Goal: Information Seeking & Learning: Find contact information

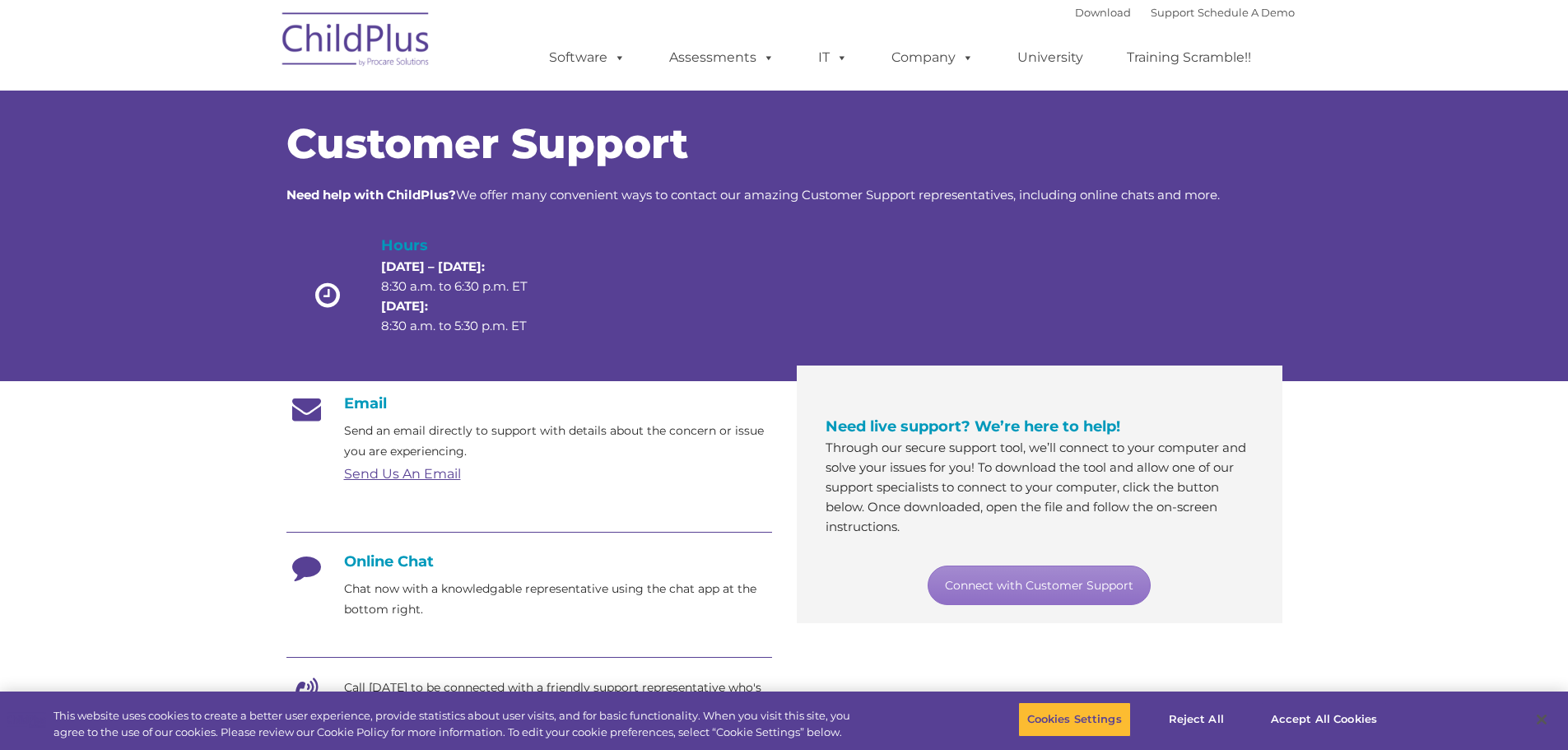
click at [1413, 441] on section "Customer Support Need help with ChildPlus? We offer many convenient ways to con…" at bounding box center [784, 634] width 1568 height 1269
click at [1300, 722] on button "Accept All Cookies" at bounding box center [1324, 719] width 124 height 35
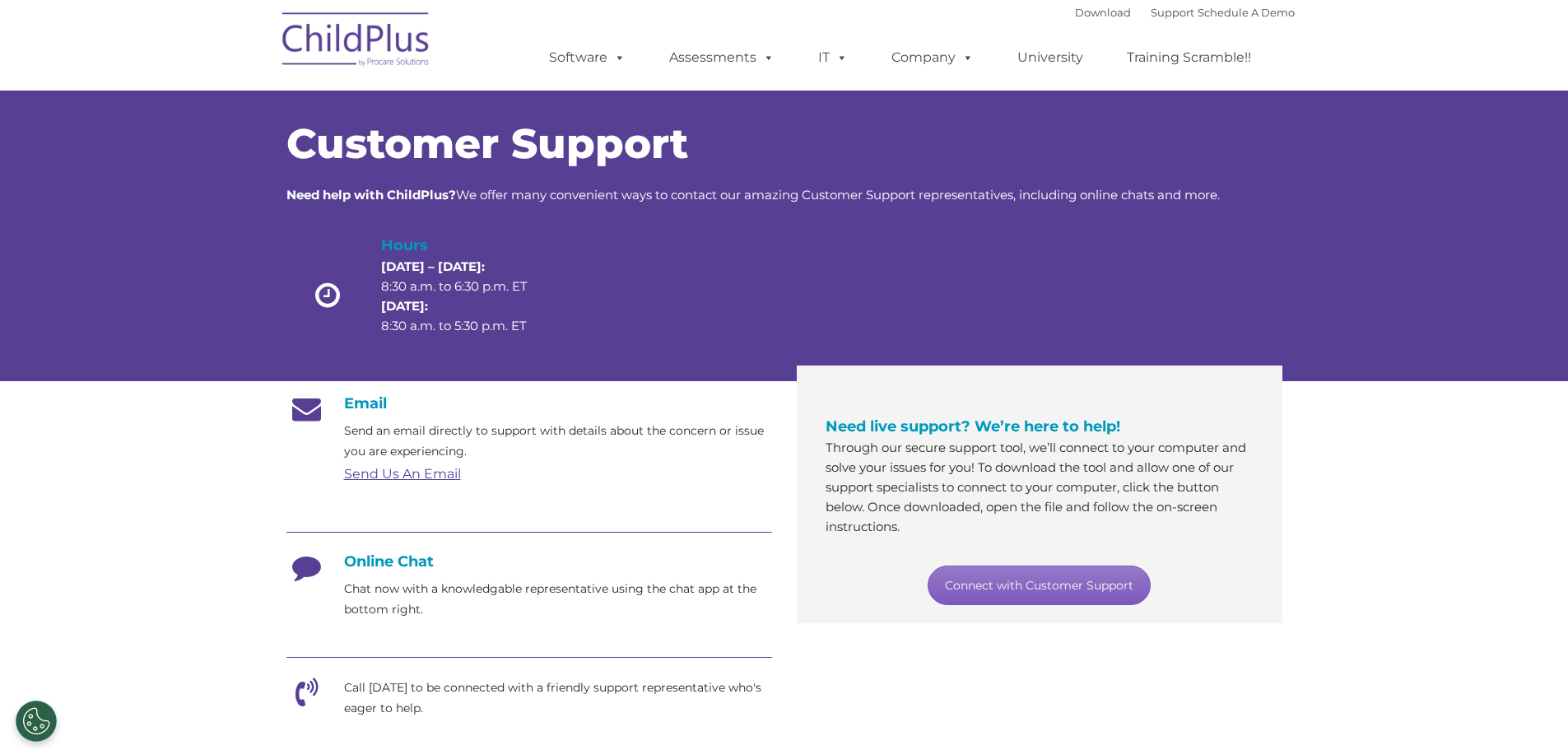
click at [1021, 591] on link "Connect with Customer Support" at bounding box center [1039, 585] width 223 height 39
click at [1403, 262] on div "Customer Support Need help with ChildPlus? We offer many convenient ways to con…" at bounding box center [784, 219] width 1568 height 324
click at [396, 614] on p "Chat now with a knowledgable representative using the chat app at the bottom ri…" at bounding box center [558, 599] width 428 height 41
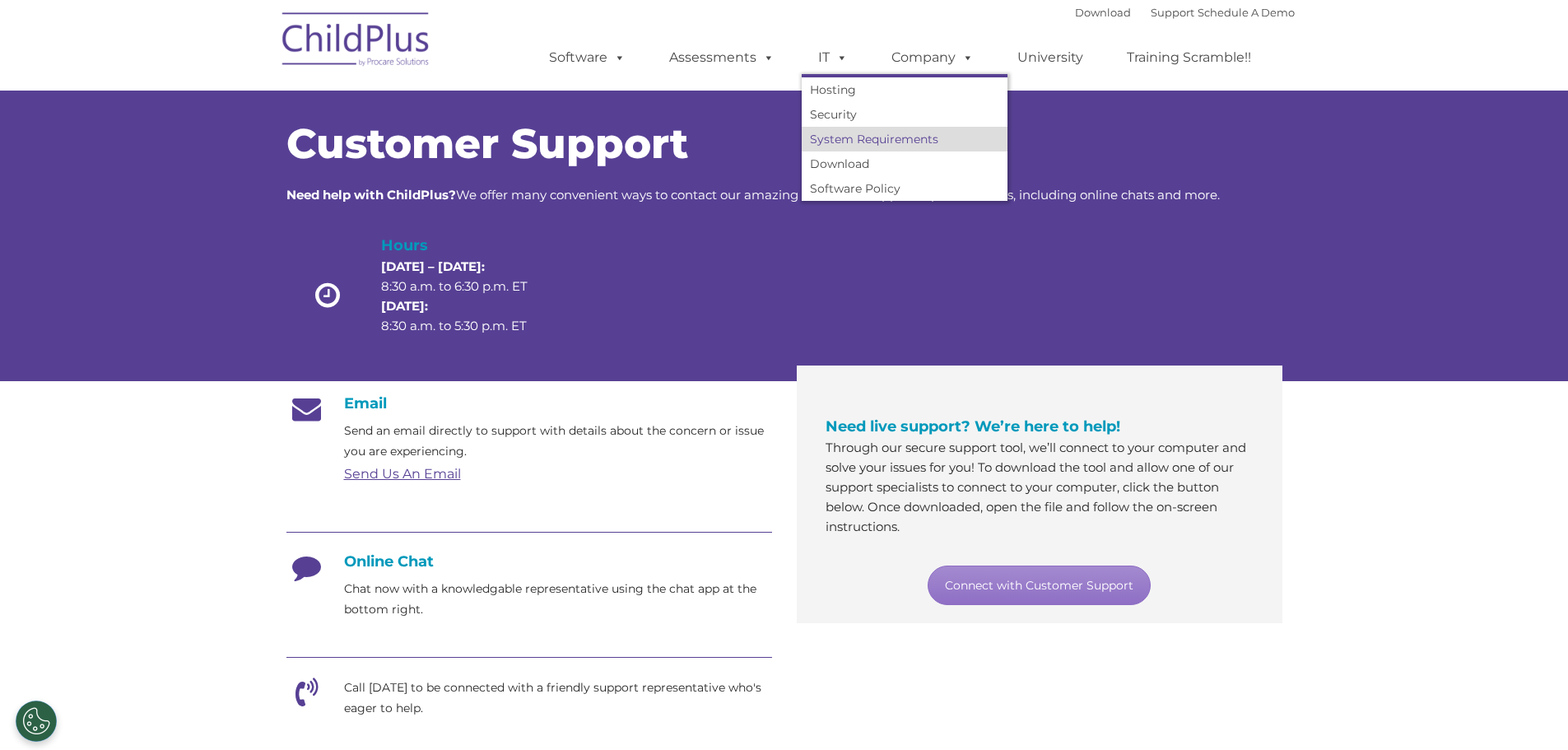
click at [838, 141] on link "System Requirements" at bounding box center [904, 139] width 206 height 25
click at [829, 142] on link "System Requirements" at bounding box center [904, 139] width 206 height 25
click at [823, 134] on link "System Requirements" at bounding box center [904, 139] width 206 height 25
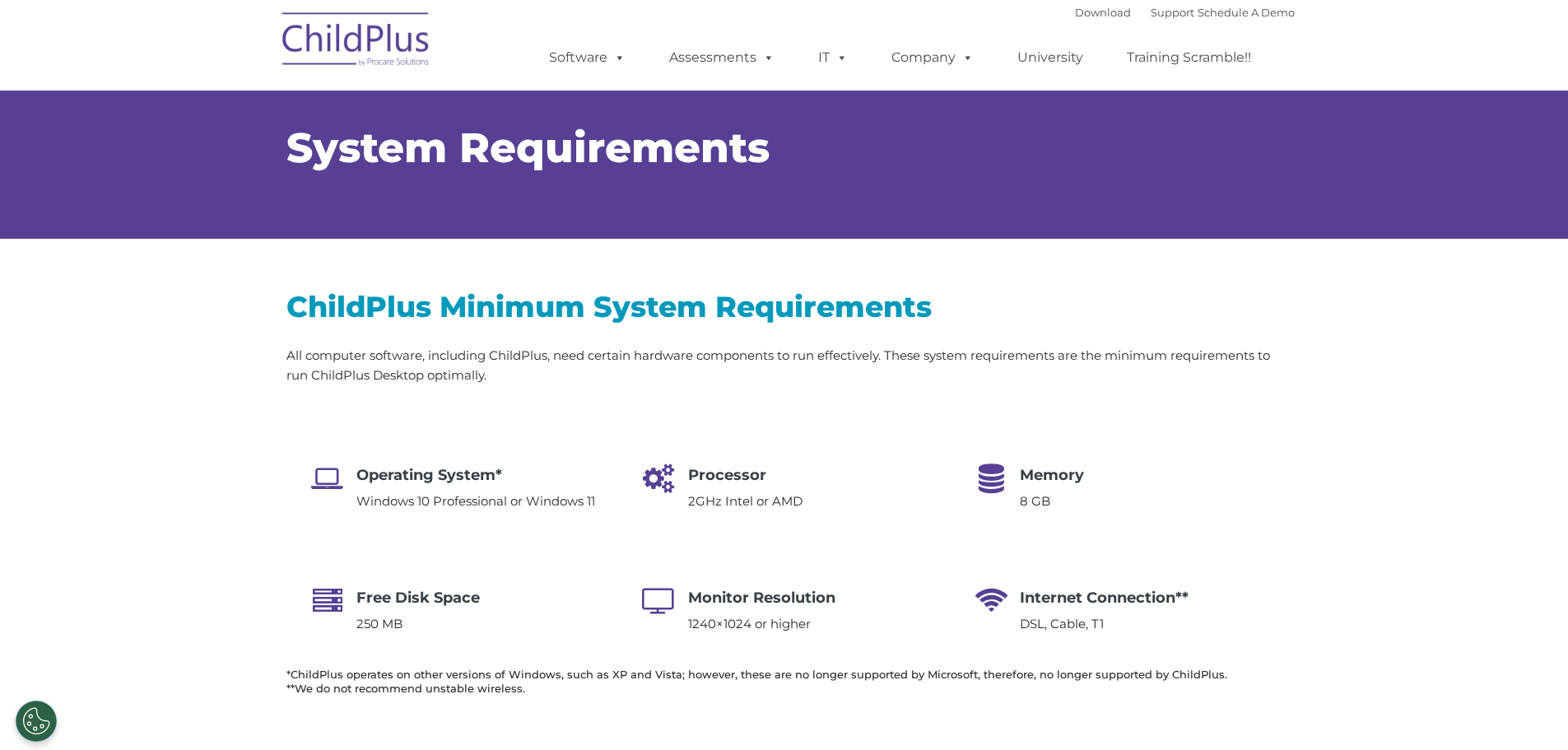
type input ""
select select "MEDIUM"
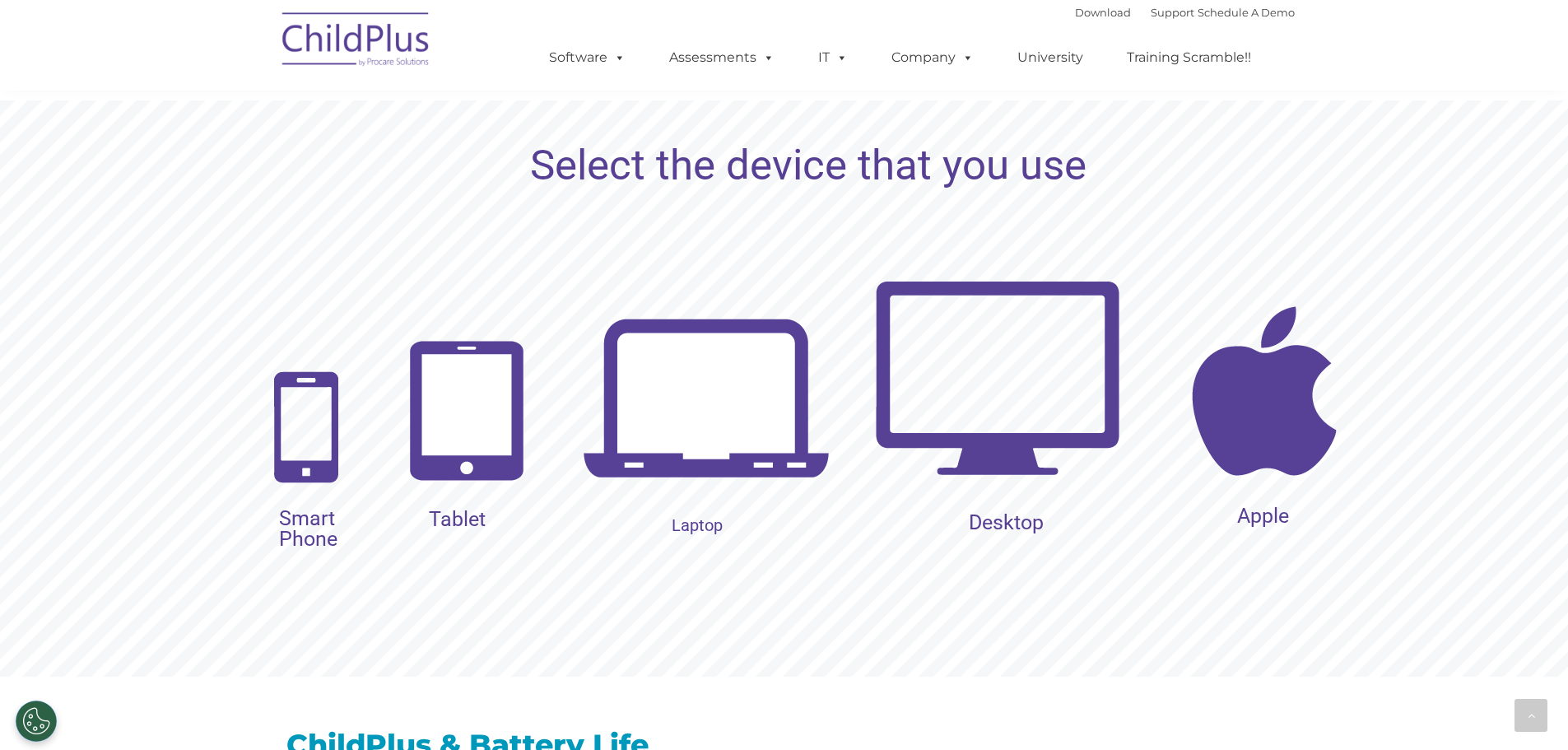
scroll to position [1603, 0]
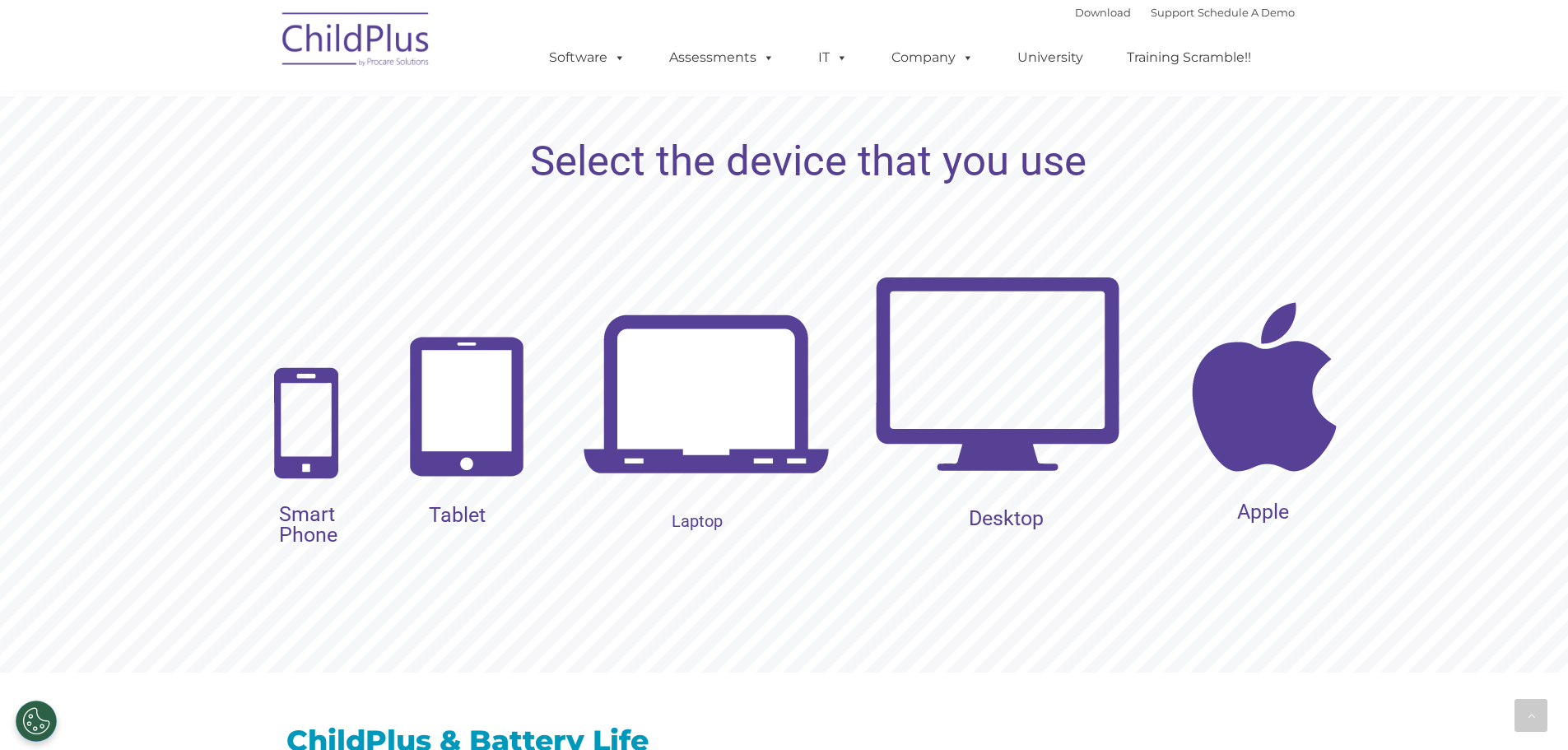
click at [442, 418] on img at bounding box center [467, 406] width 134 height 158
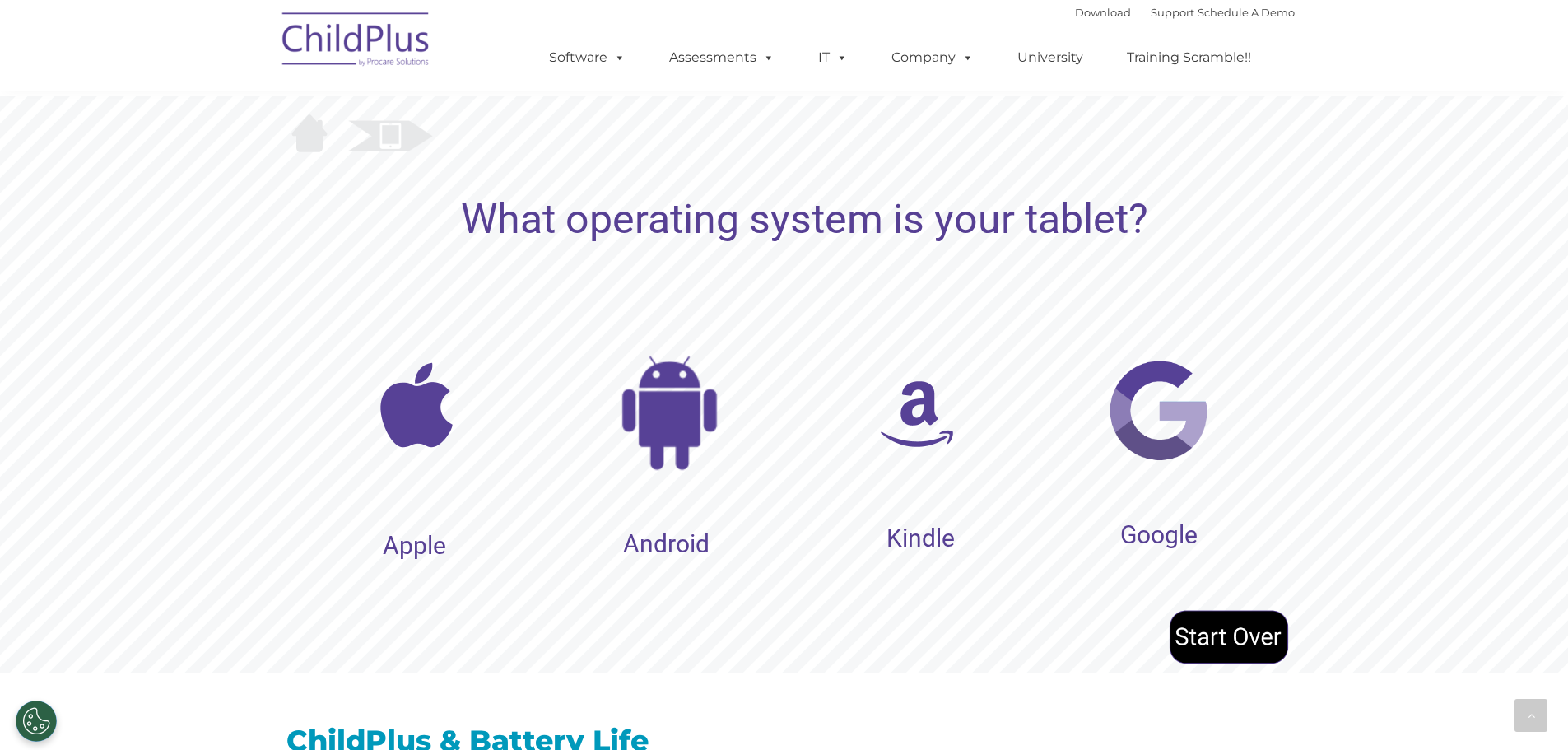
click at [412, 414] on img at bounding box center [417, 405] width 123 height 123
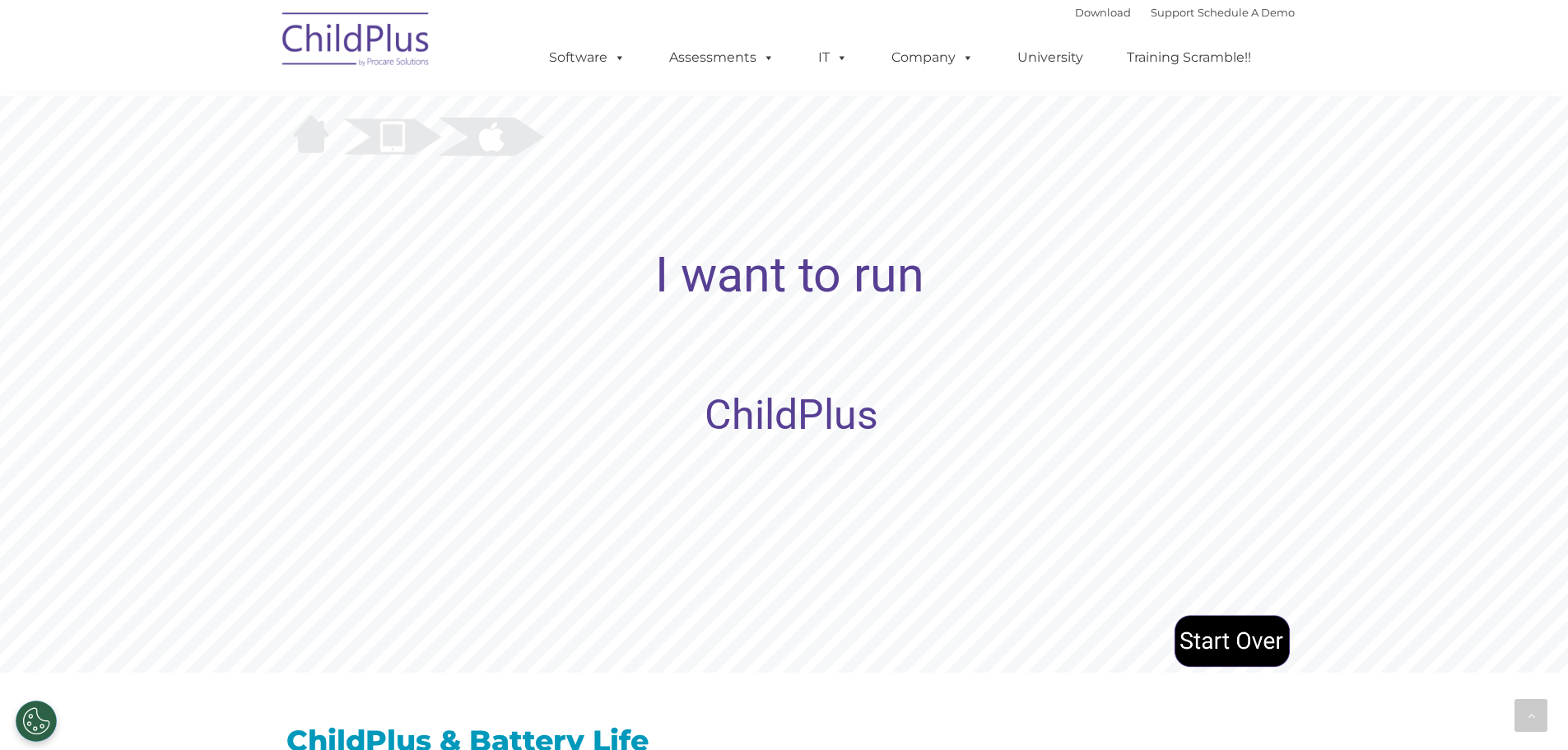
click at [794, 413] on rs-layer "ChildPlus" at bounding box center [791, 415] width 174 height 21
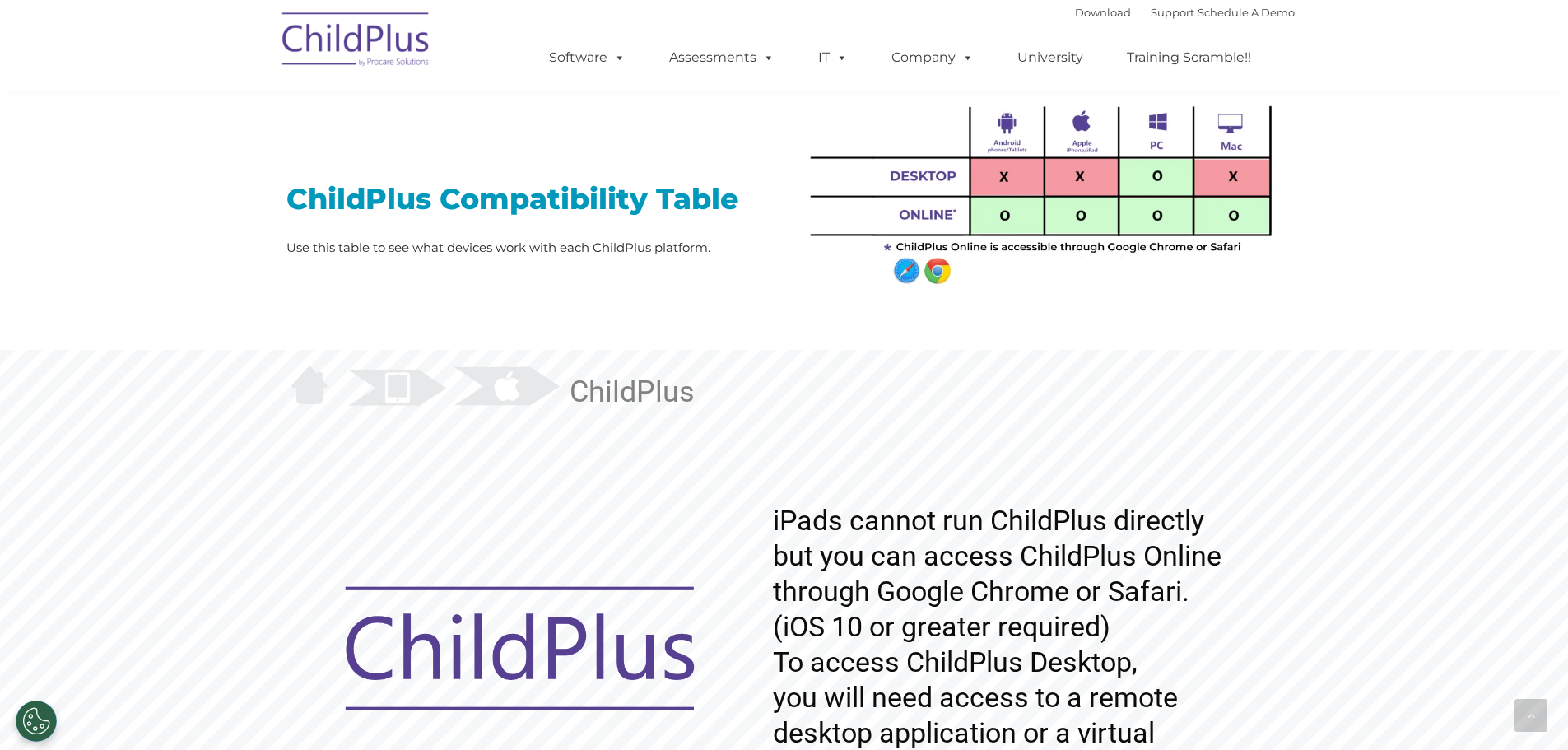
scroll to position [1349, 0]
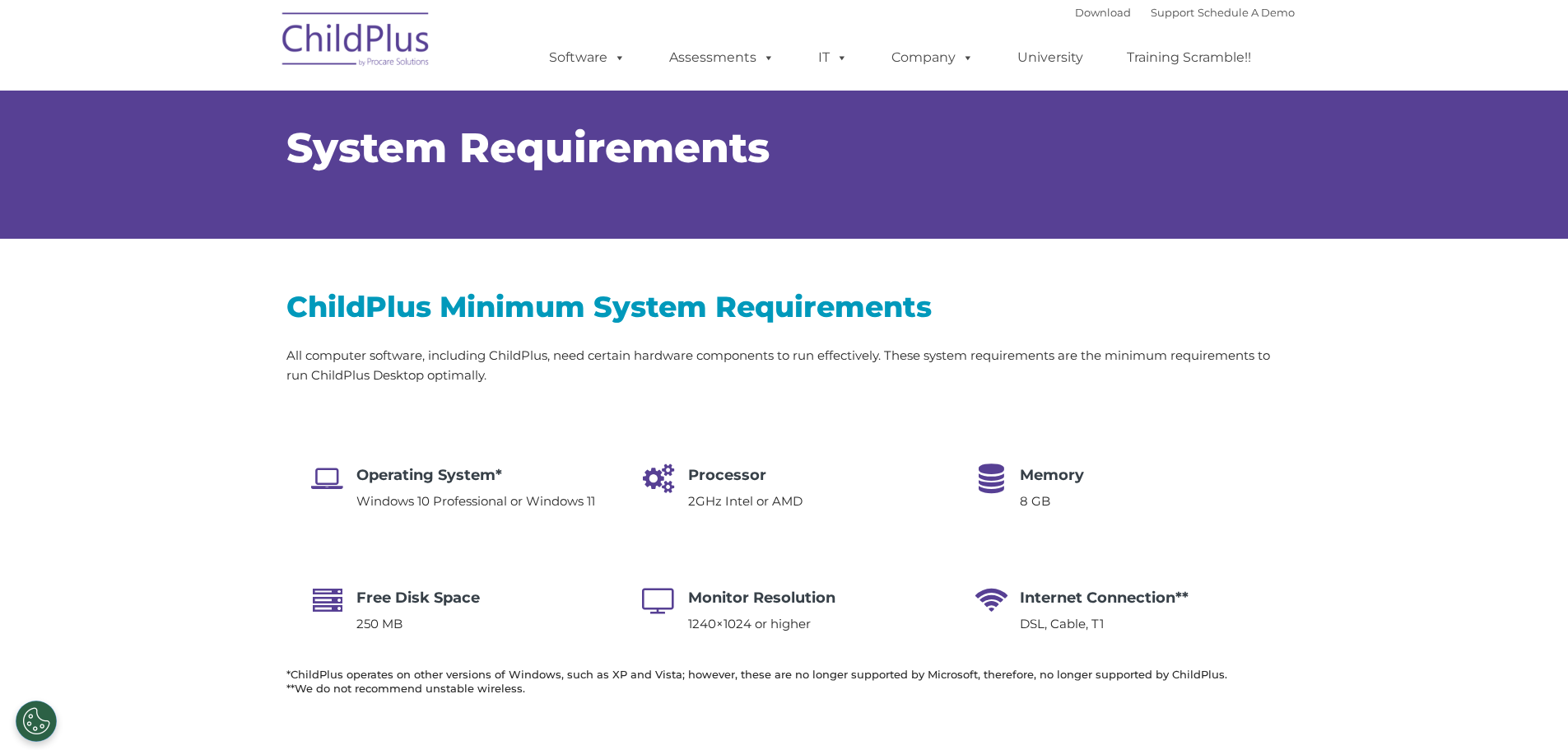
select select "MEDIUM"
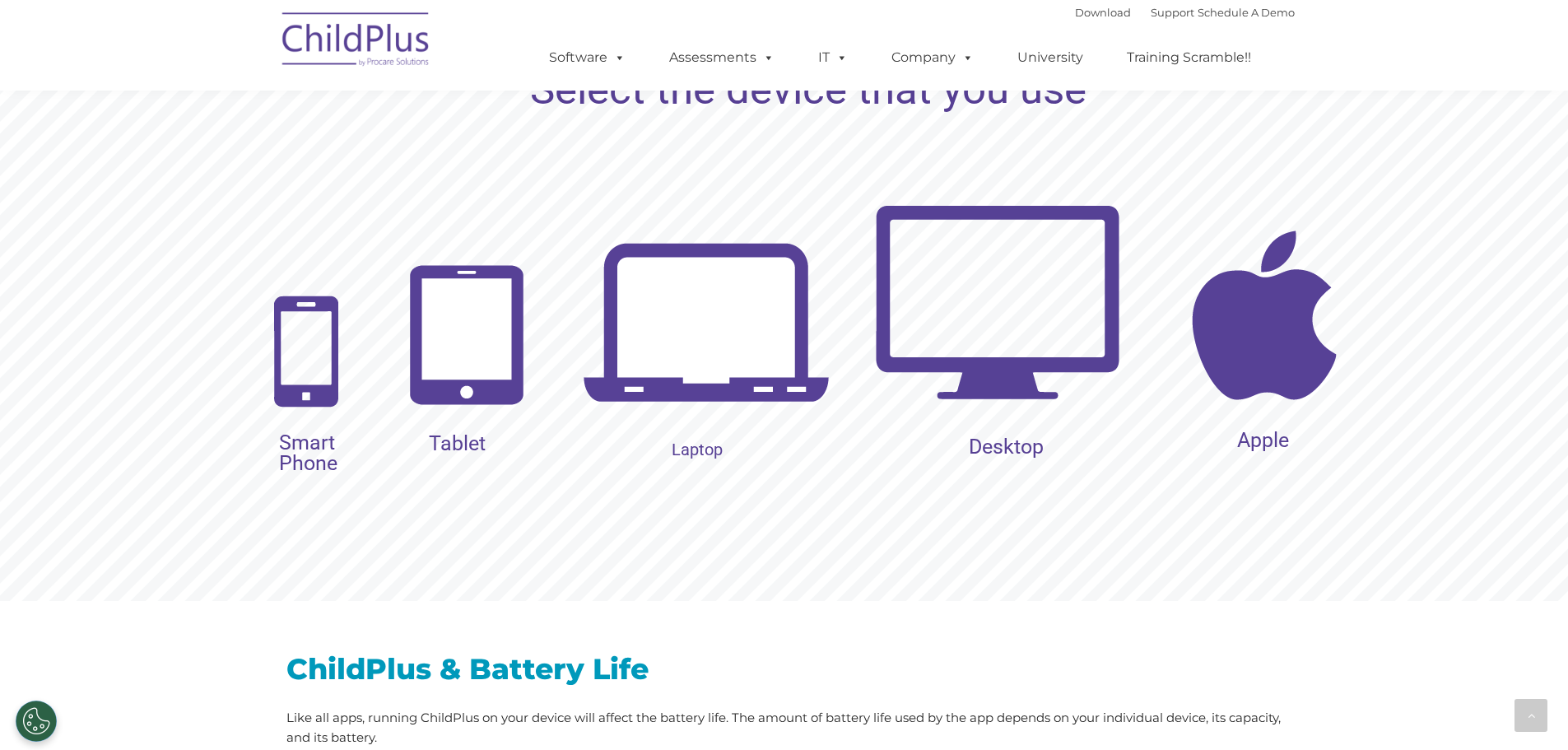
scroll to position [1694, 0]
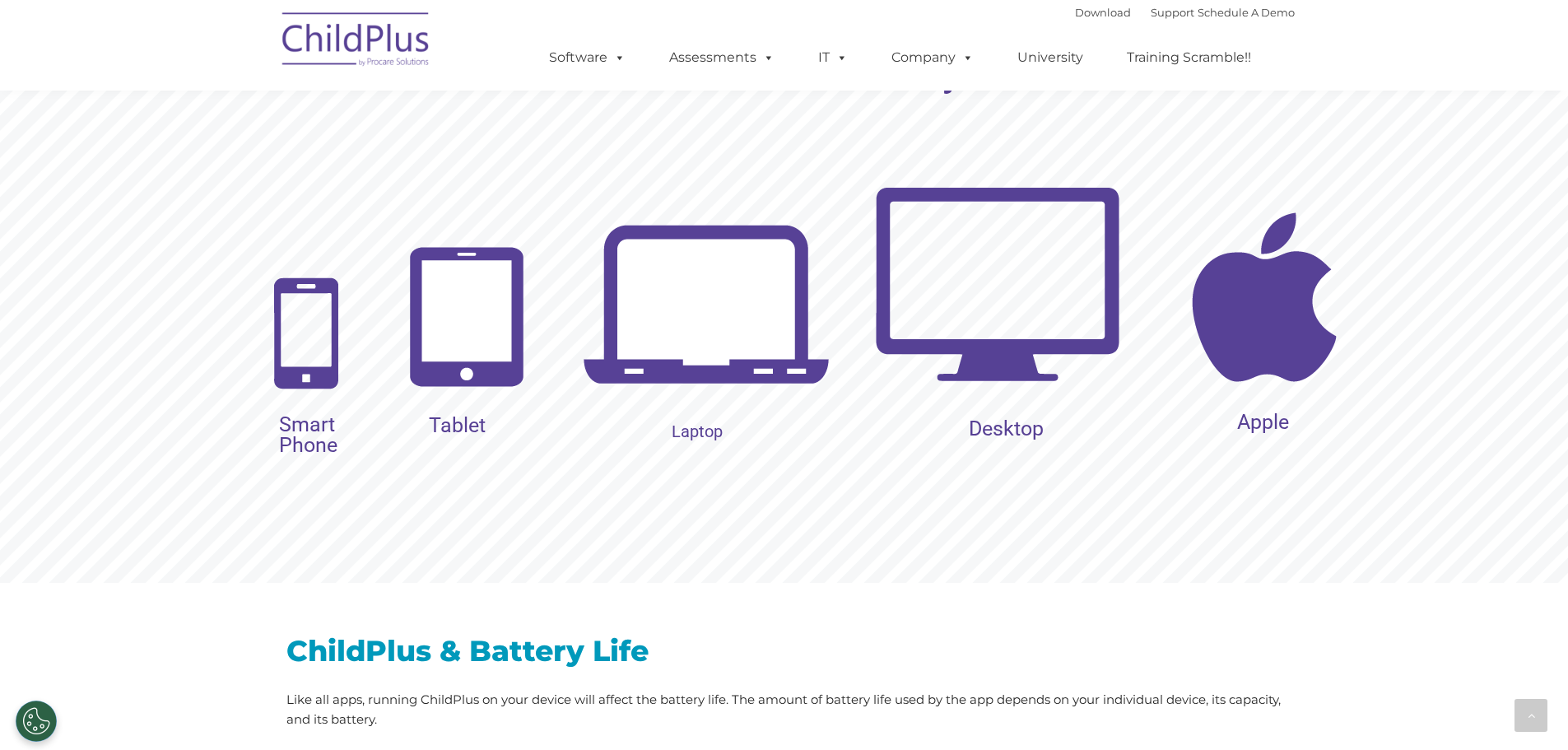
click at [461, 344] on img at bounding box center [467, 317] width 134 height 158
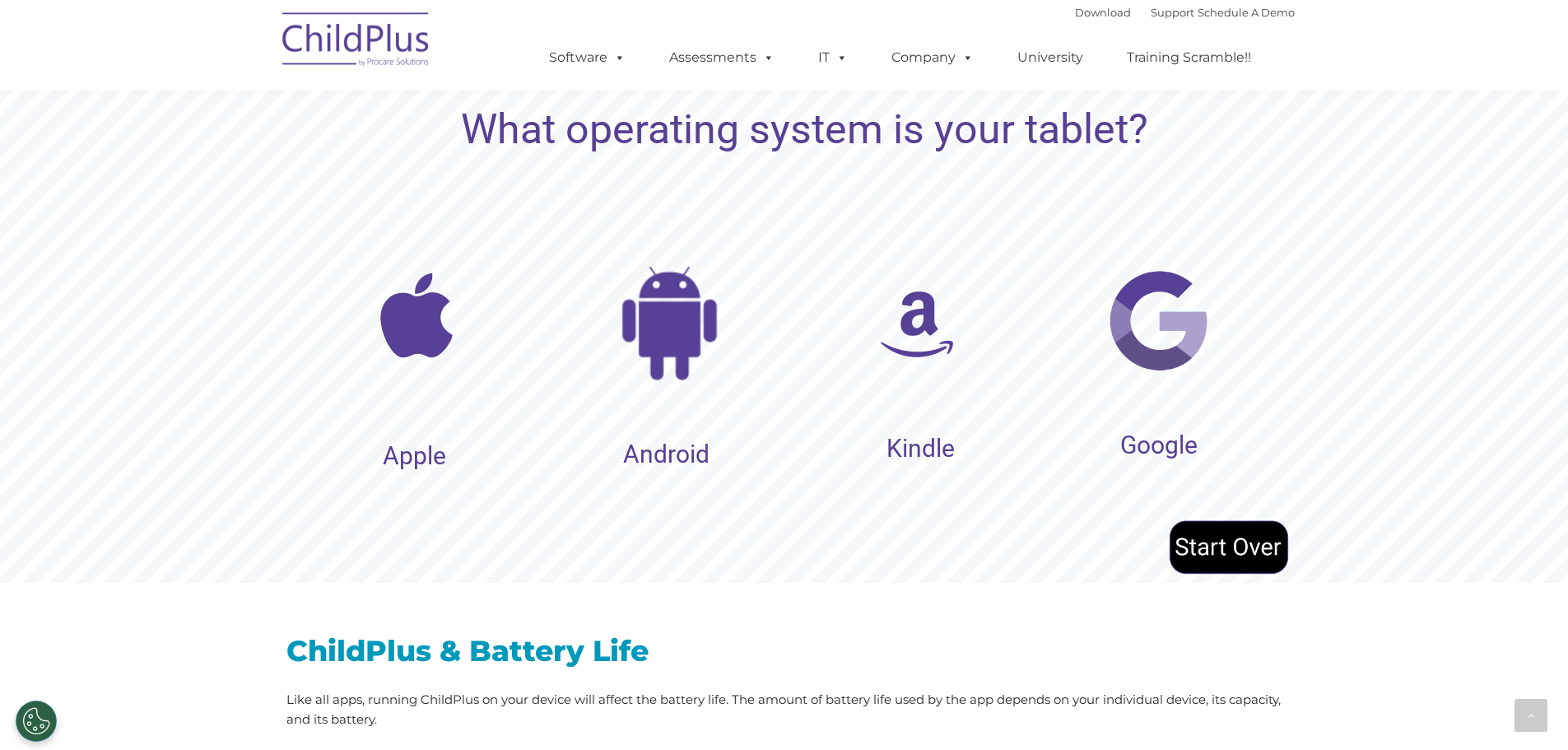
click at [660, 325] on img at bounding box center [670, 324] width 166 height 166
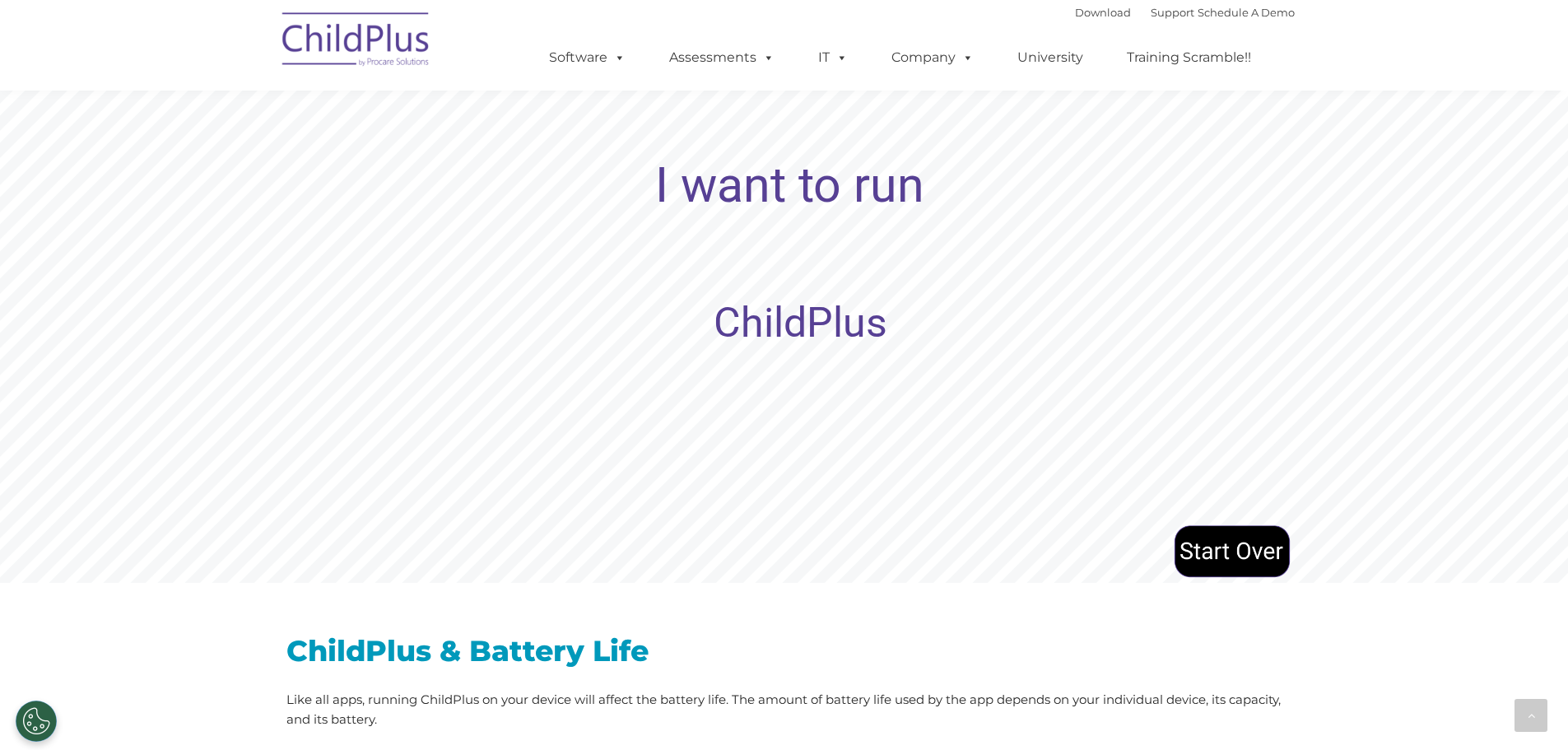
click at [764, 326] on rs-layer "ChildPlus" at bounding box center [800, 323] width 174 height 21
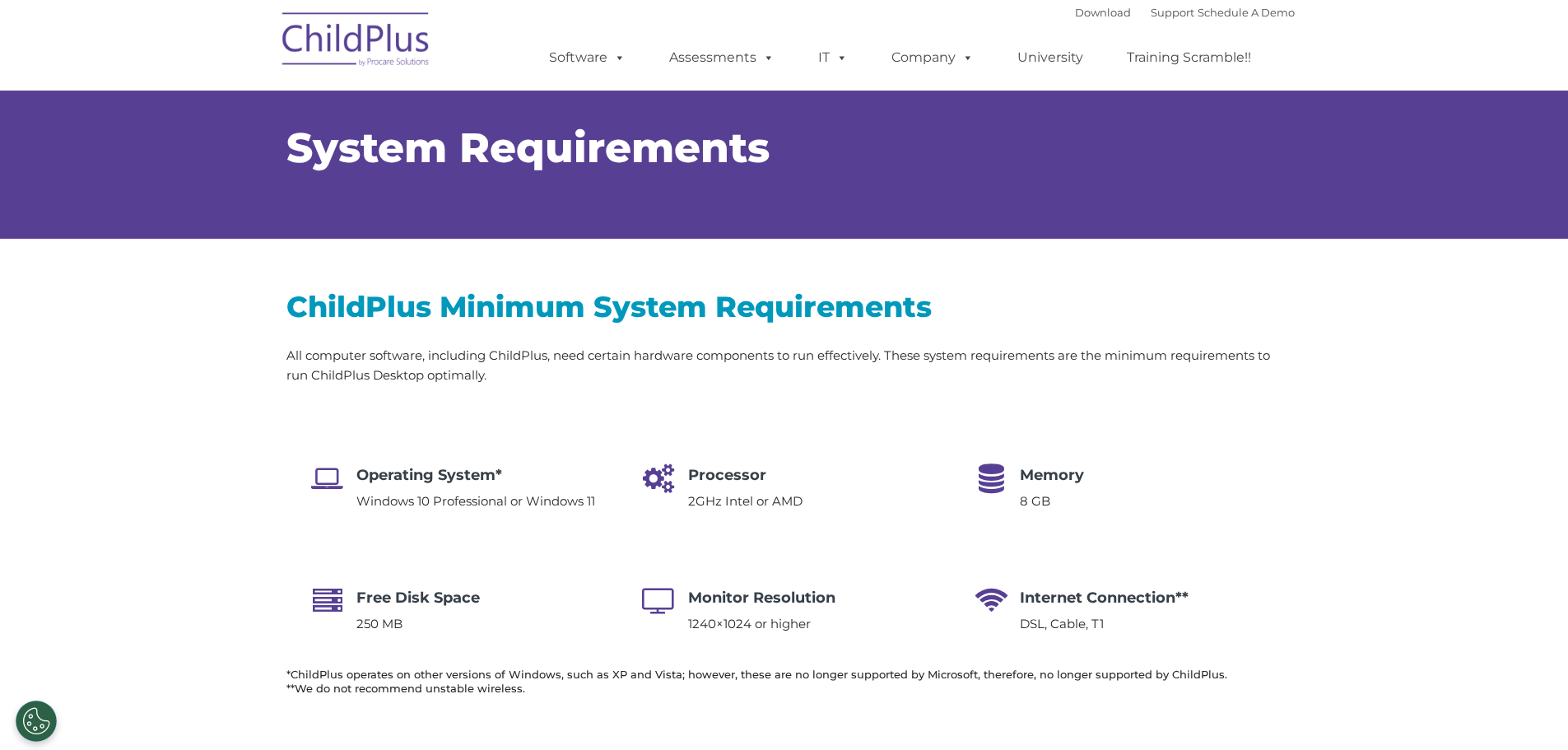
select select "MEDIUM"
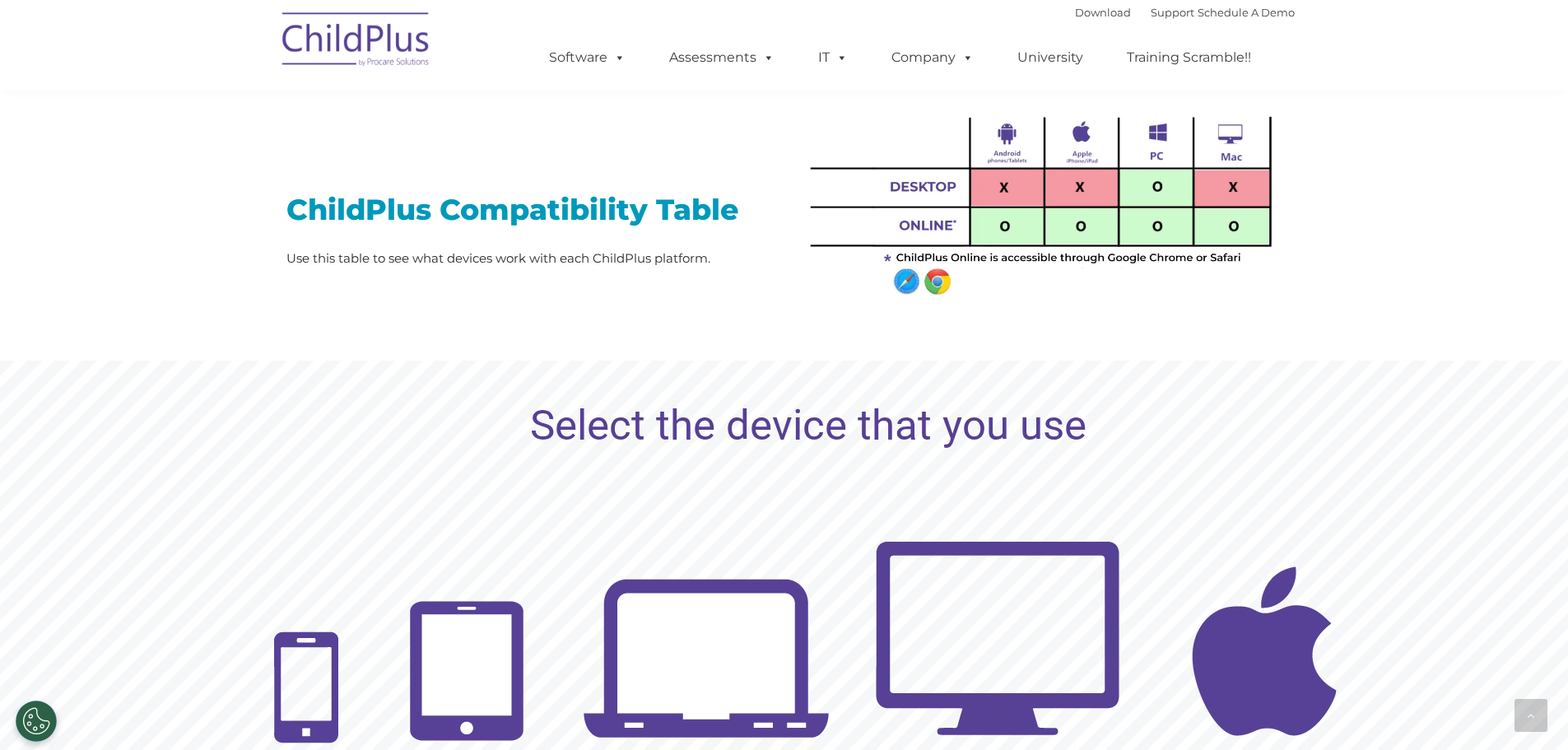
scroll to position [1328, 0]
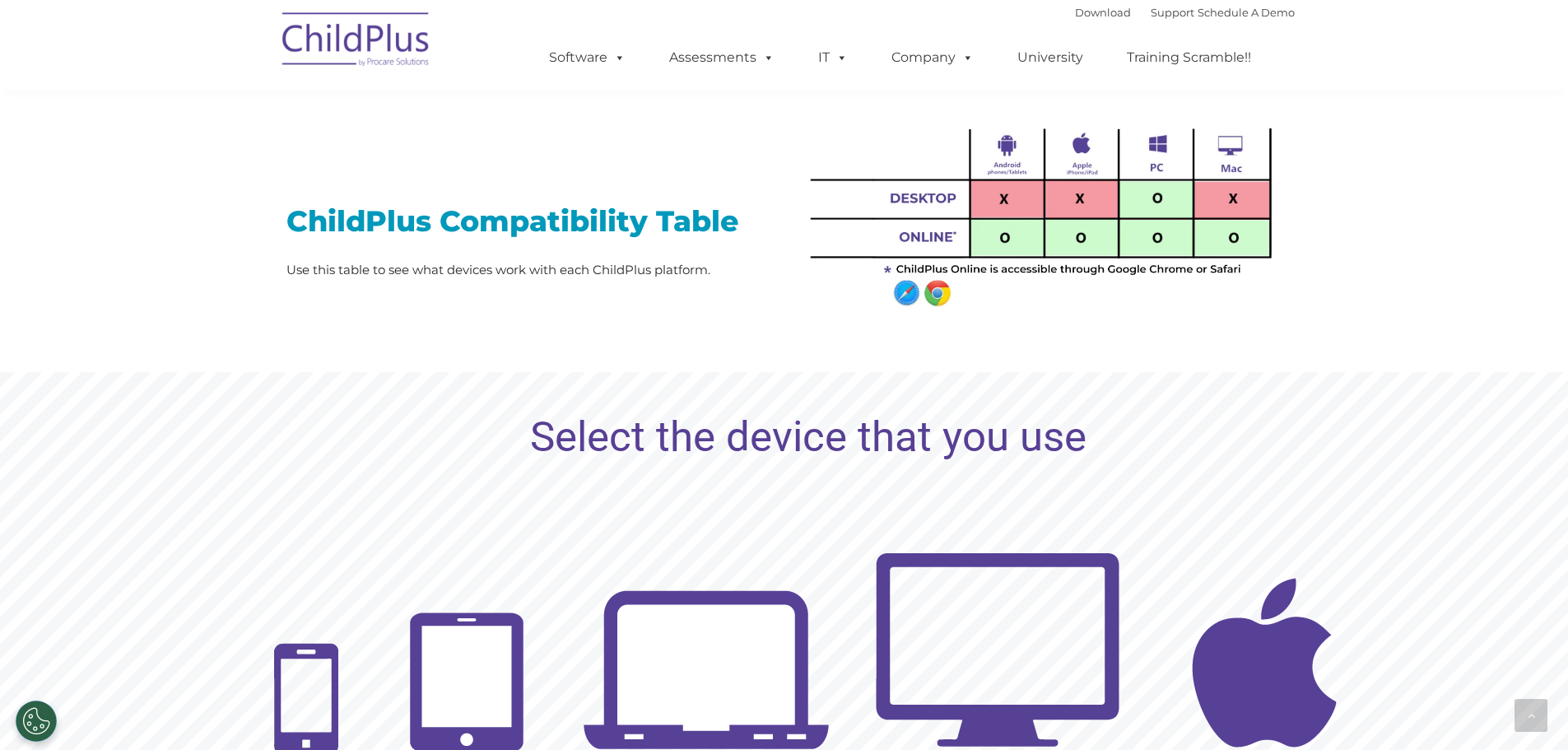
click at [1139, 219] on img at bounding box center [1040, 207] width 486 height 215
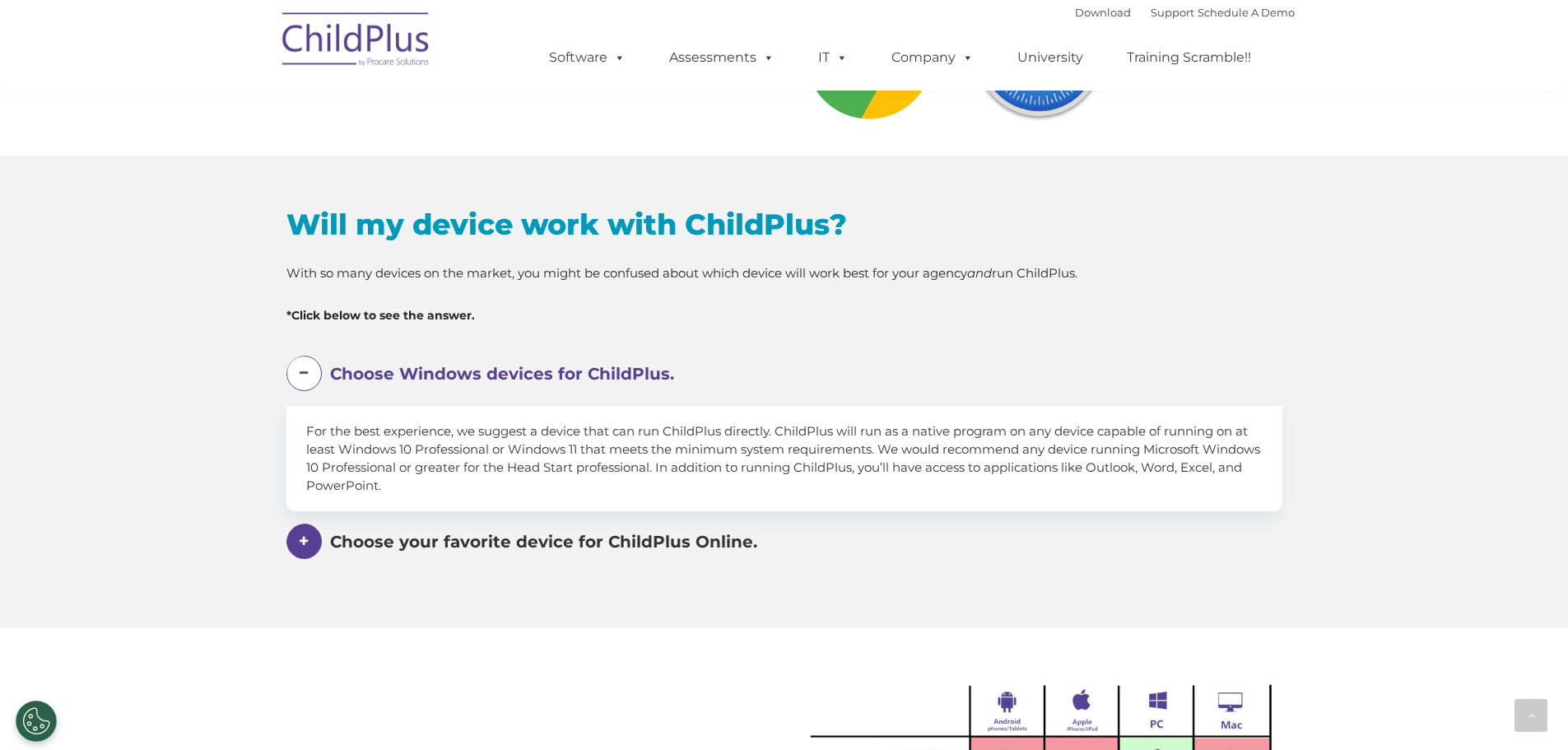
scroll to position [754, 0]
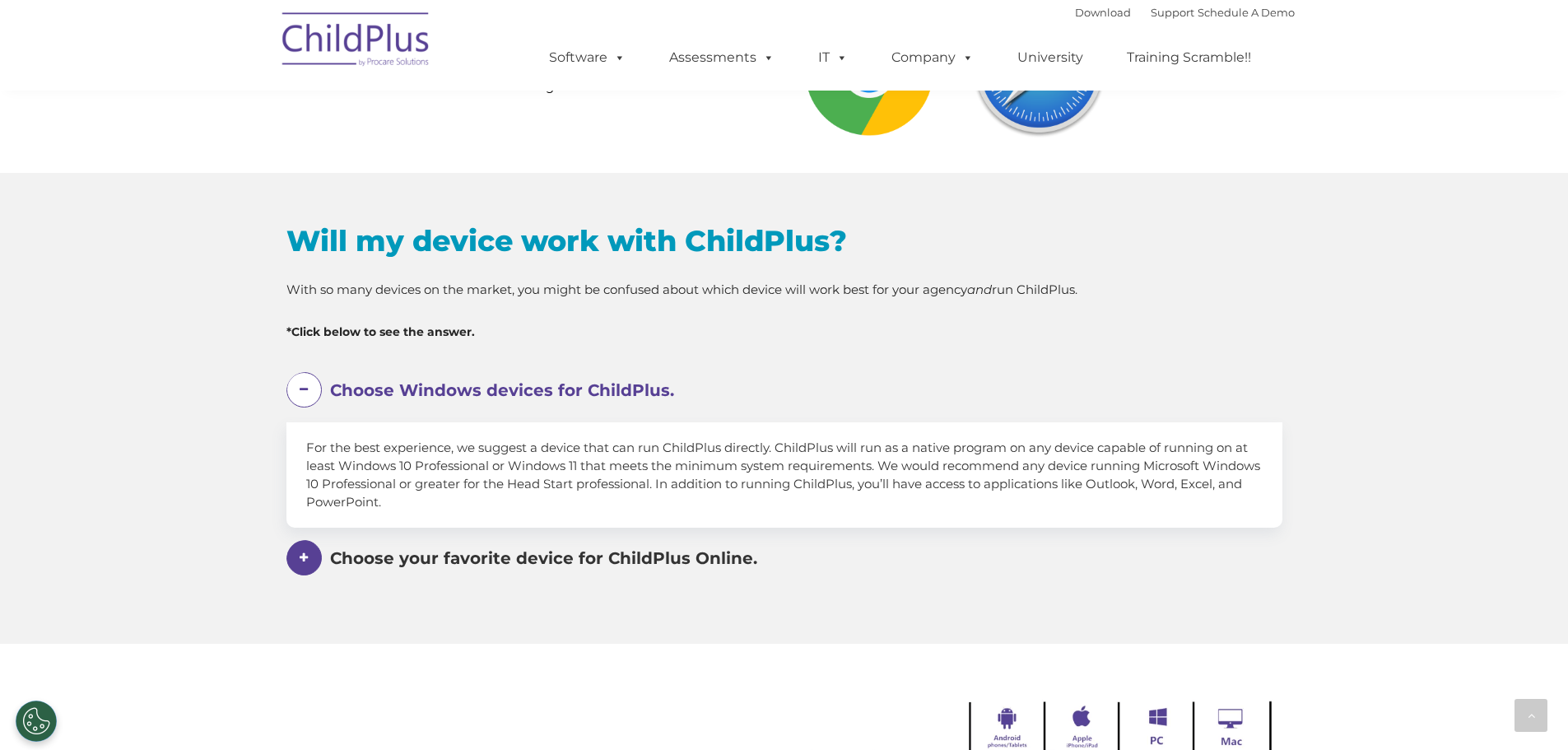
click at [605, 400] on span "Choose your favorite device for ChildPlus Online." at bounding box center [502, 390] width 344 height 20
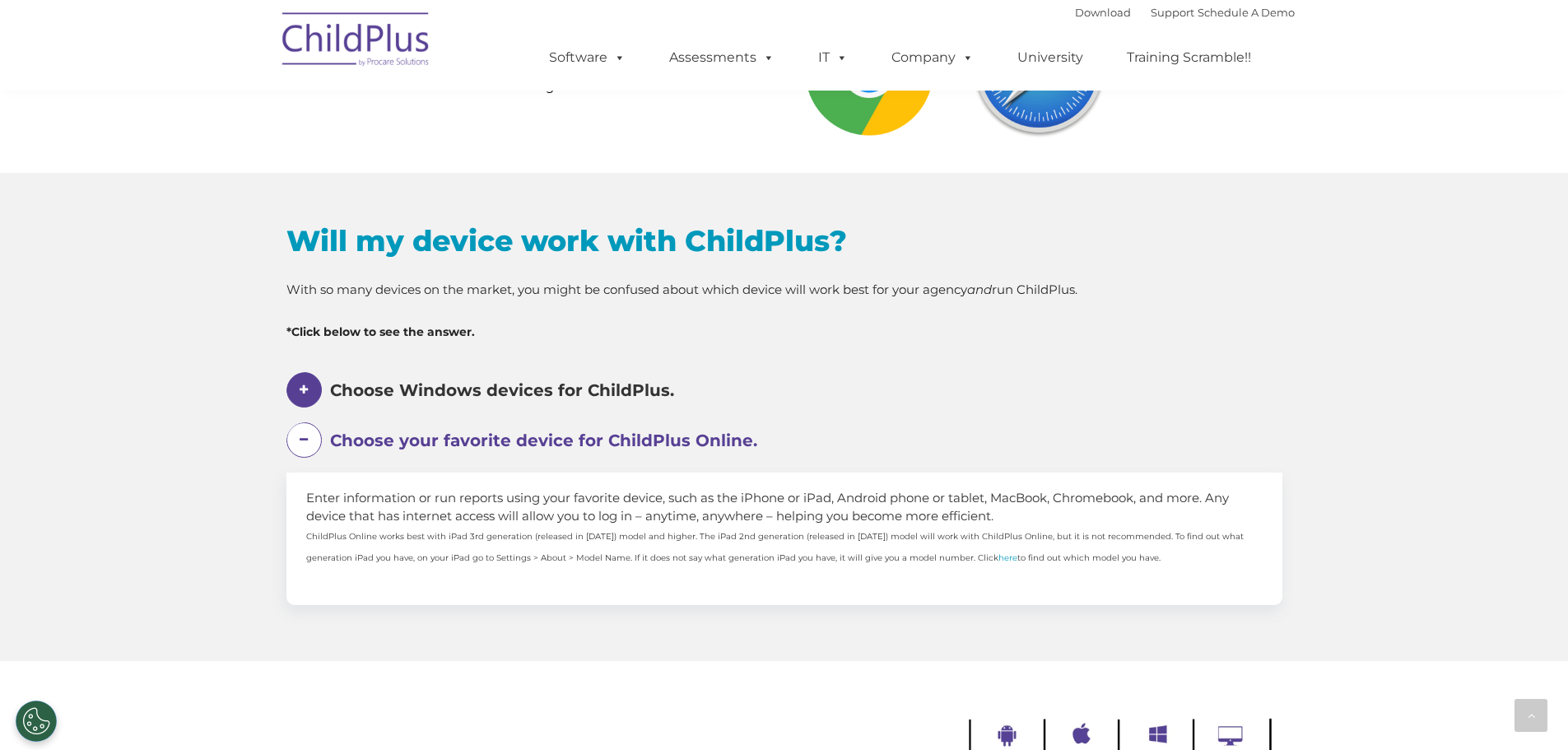
click at [602, 389] on span "Choose Windows devices for ChildPlus." at bounding box center [502, 390] width 344 height 20
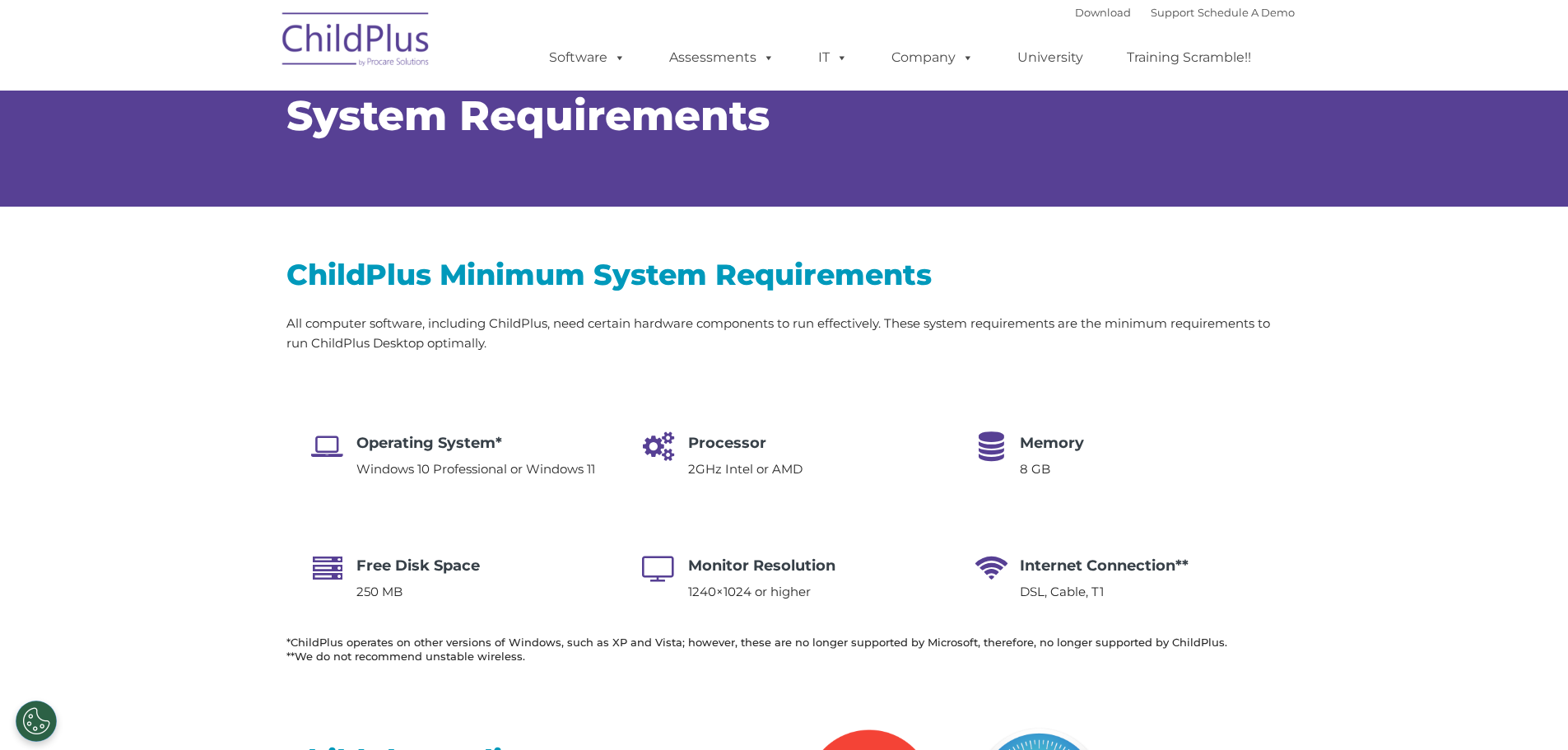
scroll to position [0, 0]
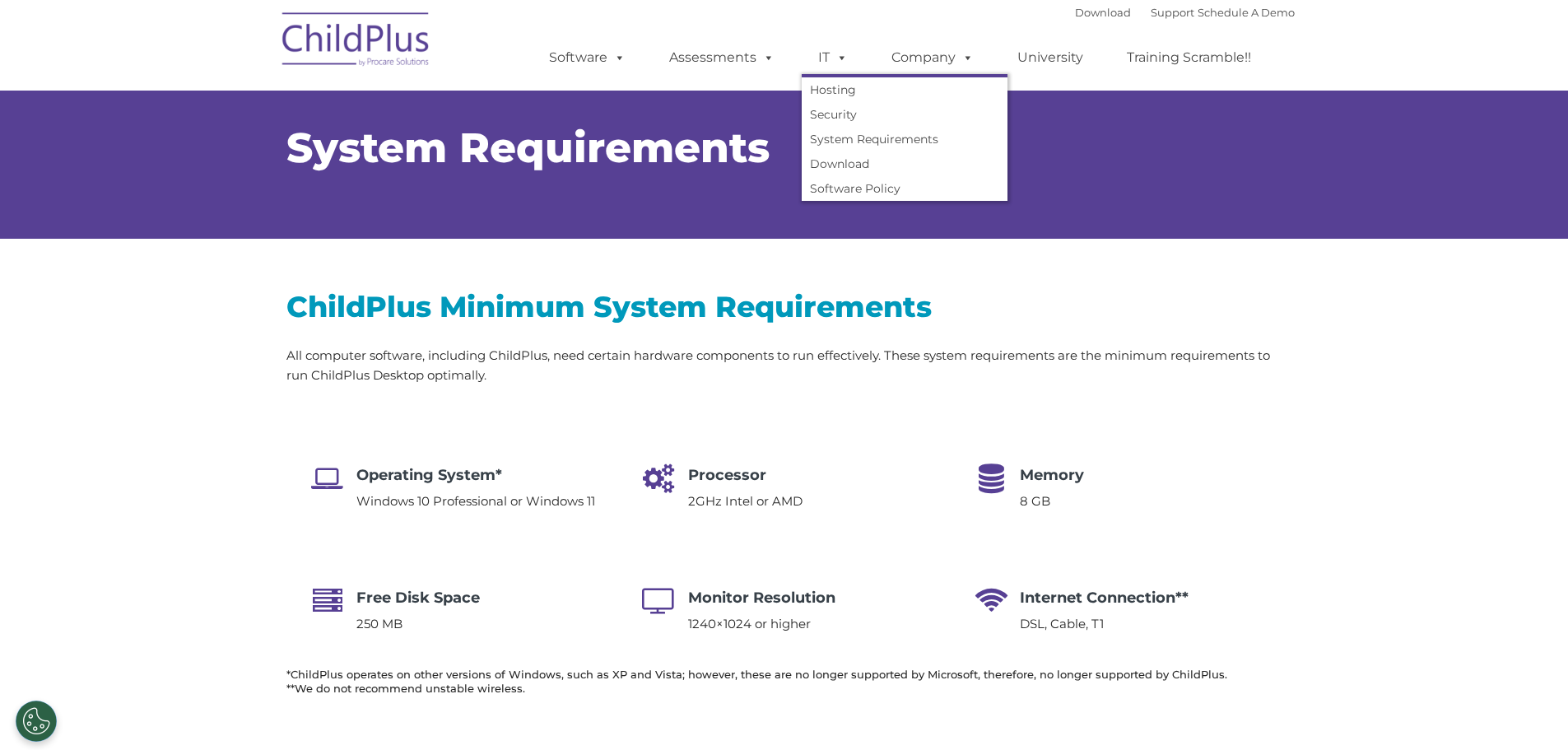
click at [1122, 193] on div "System Requirements" at bounding box center [784, 148] width 996 height 123
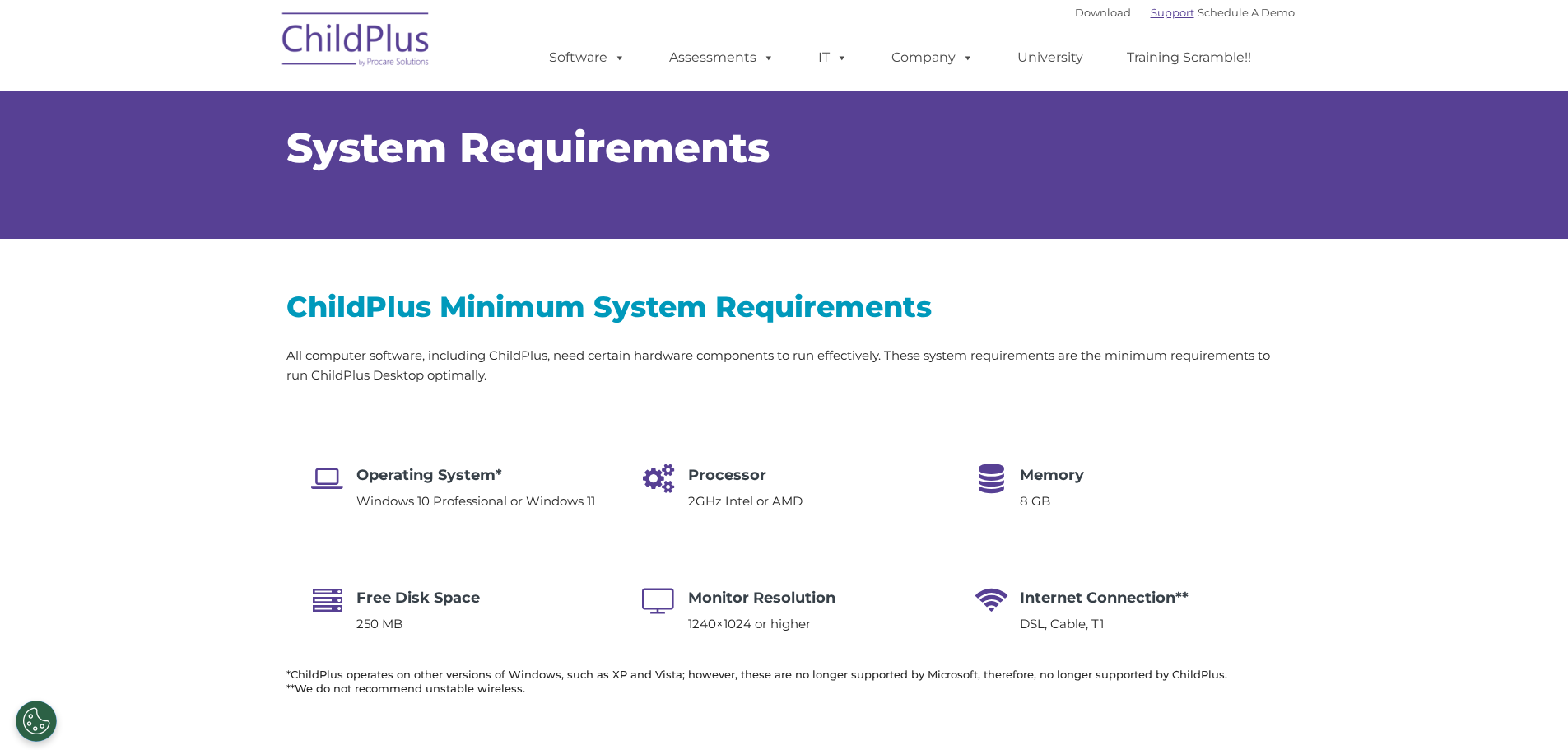
click at [1151, 18] on link "Support" at bounding box center [1172, 12] width 44 height 13
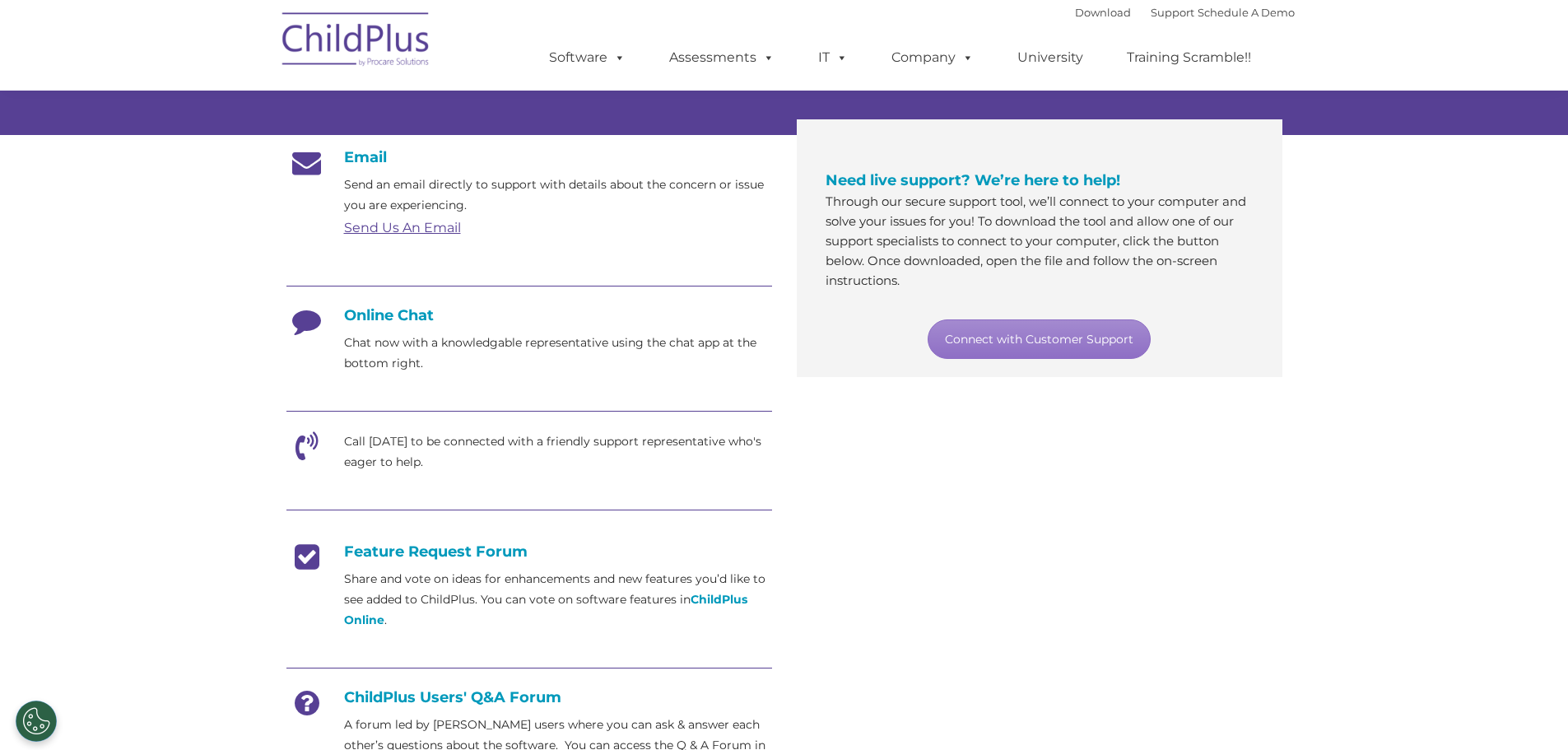
scroll to position [247, 0]
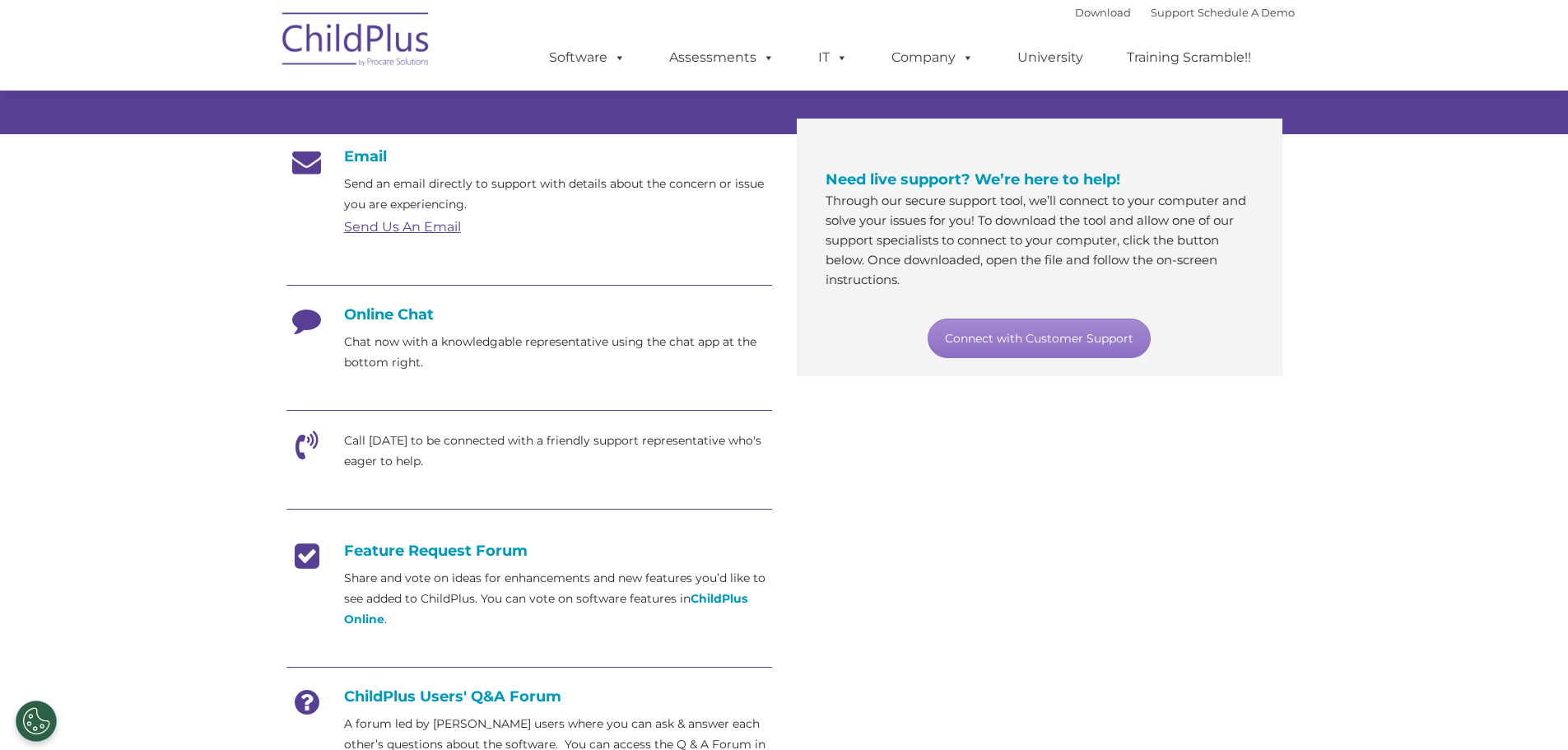
click at [400, 309] on h4 "Online Chat" at bounding box center [529, 314] width 486 height 18
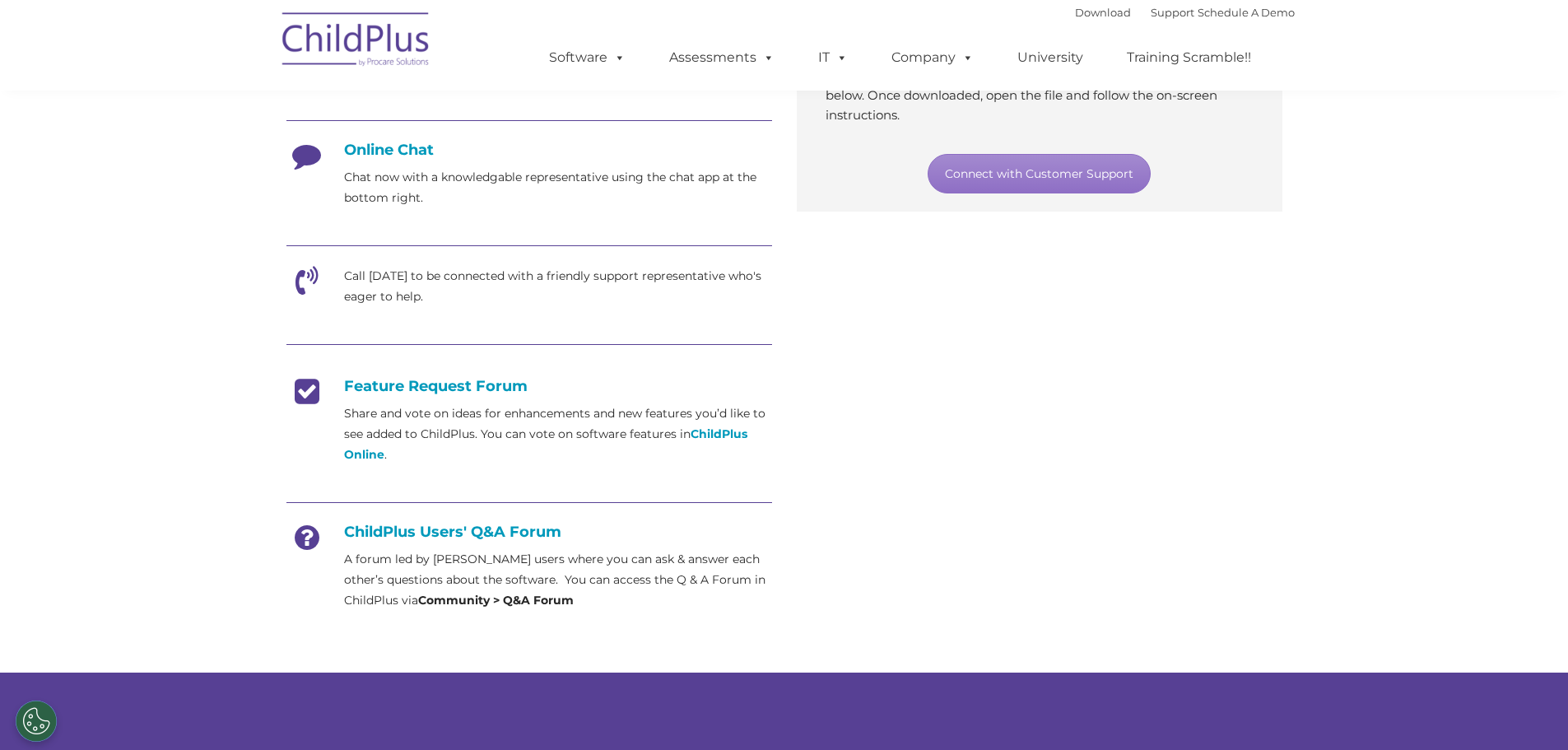
scroll to position [0, 0]
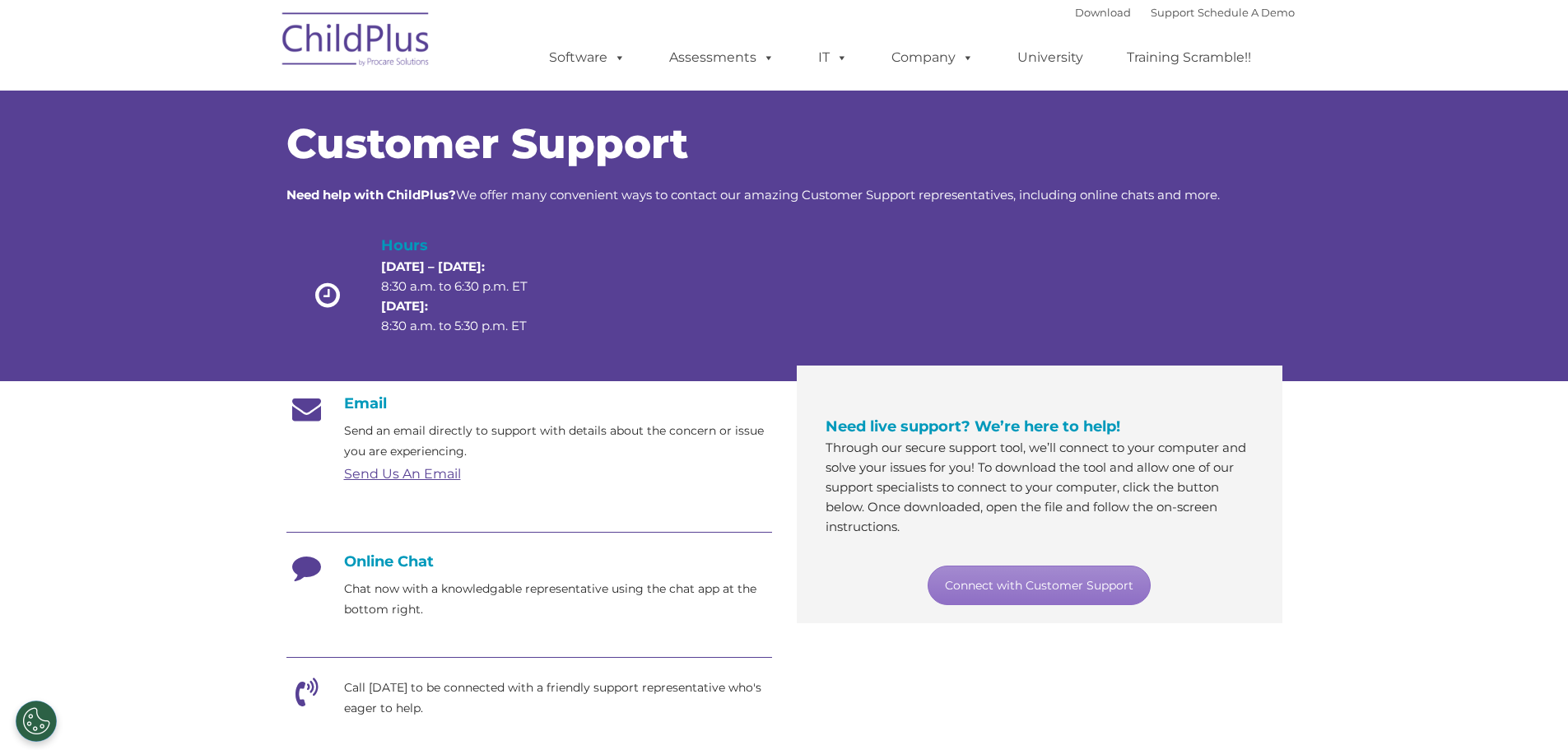
click at [400, 598] on p "Chat now with a knowledgable representative using the chat app at the bottom ri…" at bounding box center [558, 599] width 428 height 41
click at [394, 608] on p "Chat now with a knowledgable representative using the chat app at the bottom ri…" at bounding box center [558, 599] width 428 height 41
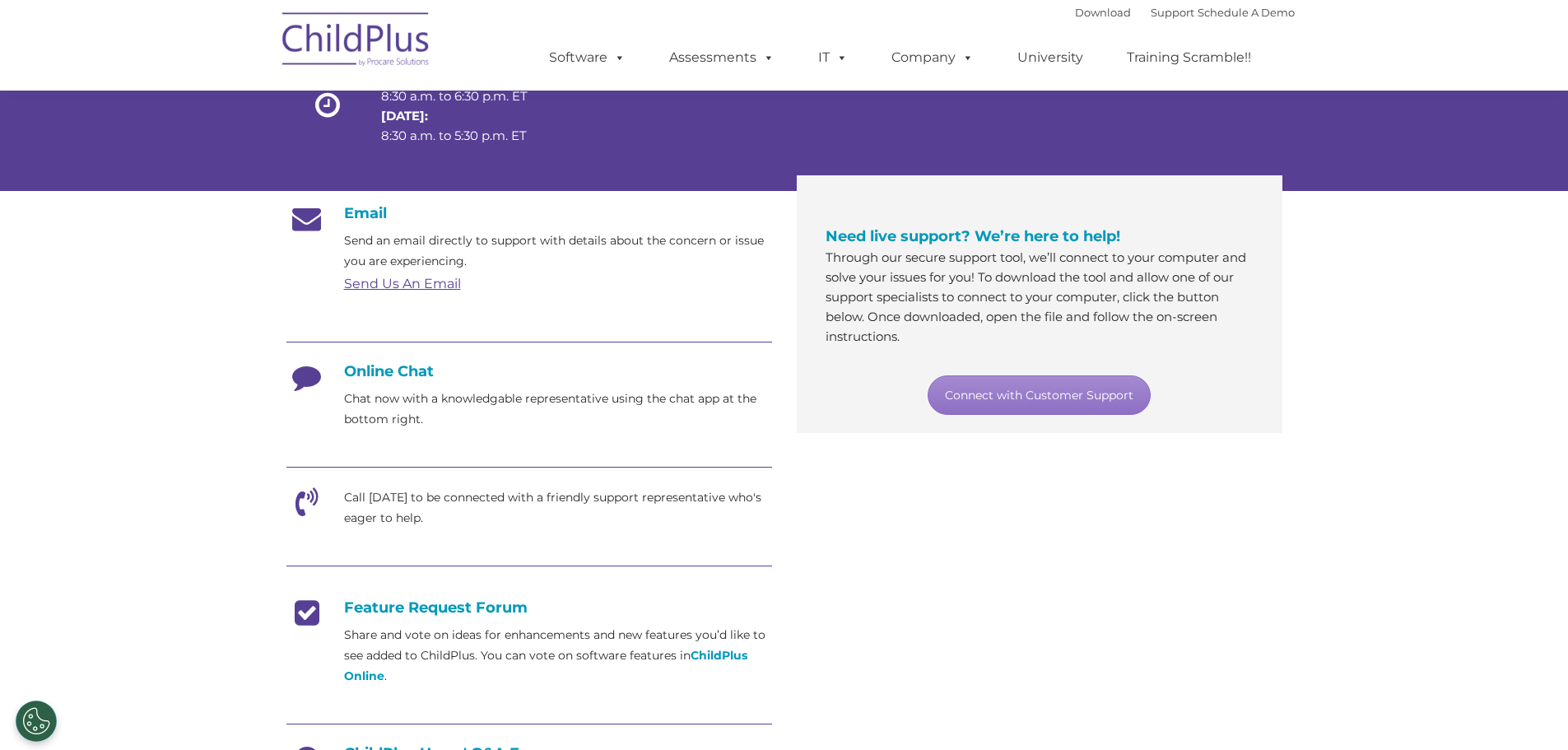
scroll to position [186, 0]
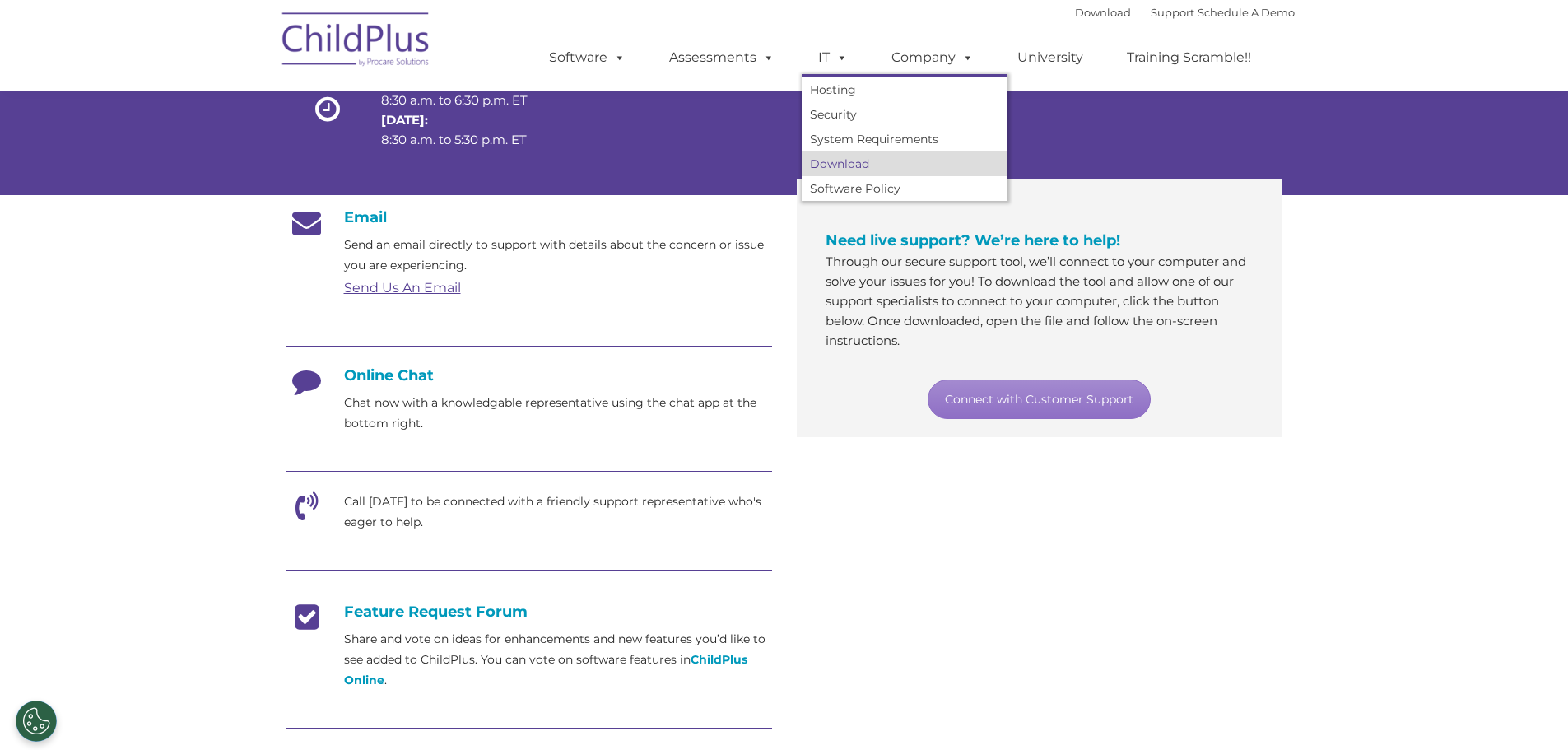
click at [813, 166] on link "Download" at bounding box center [904, 164] width 206 height 25
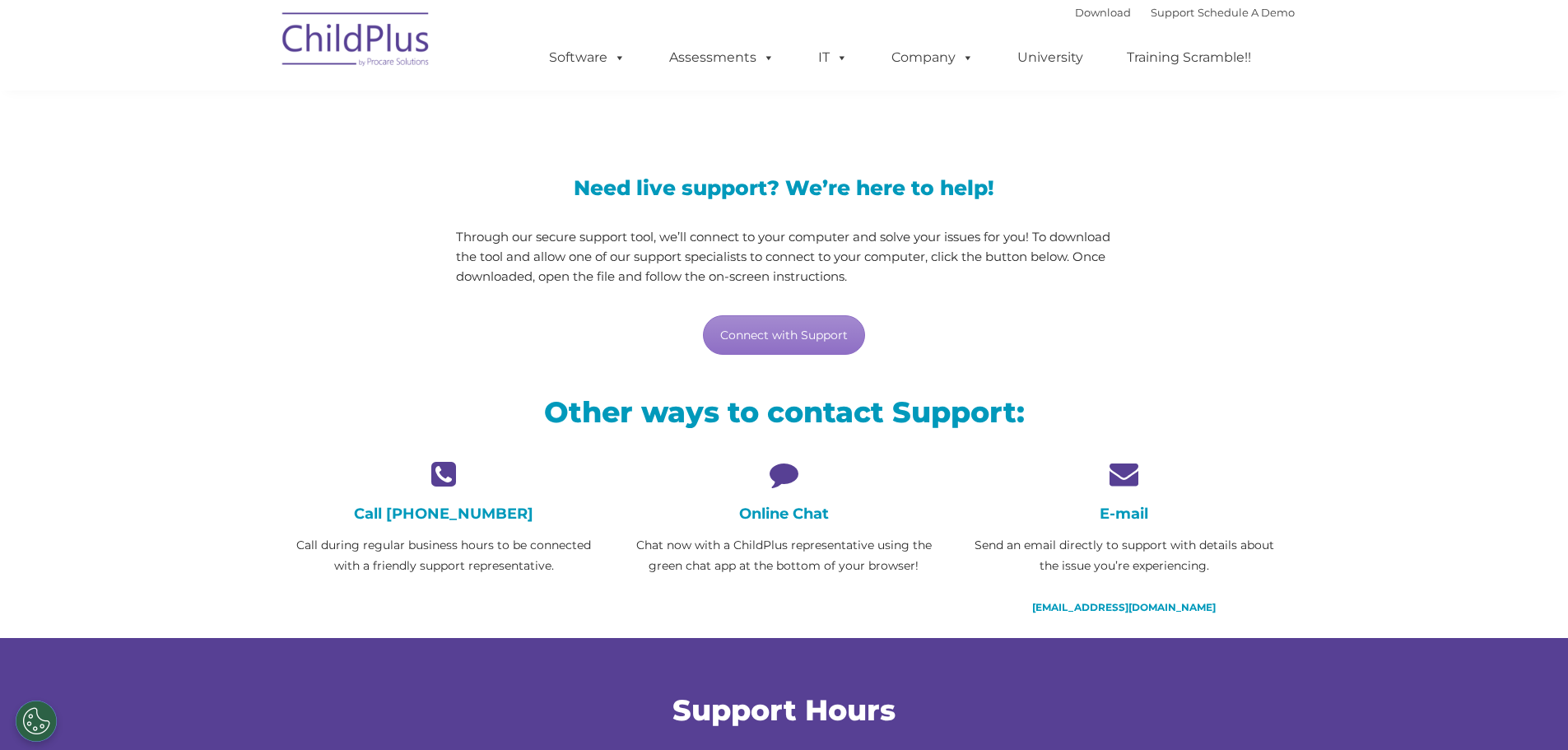
scroll to position [82, 0]
click at [838, 315] on link "Connect with Support" at bounding box center [784, 334] width 162 height 39
click at [1119, 609] on link "[EMAIL_ADDRESS][DOMAIN_NAME]" at bounding box center [1125, 606] width 184 height 12
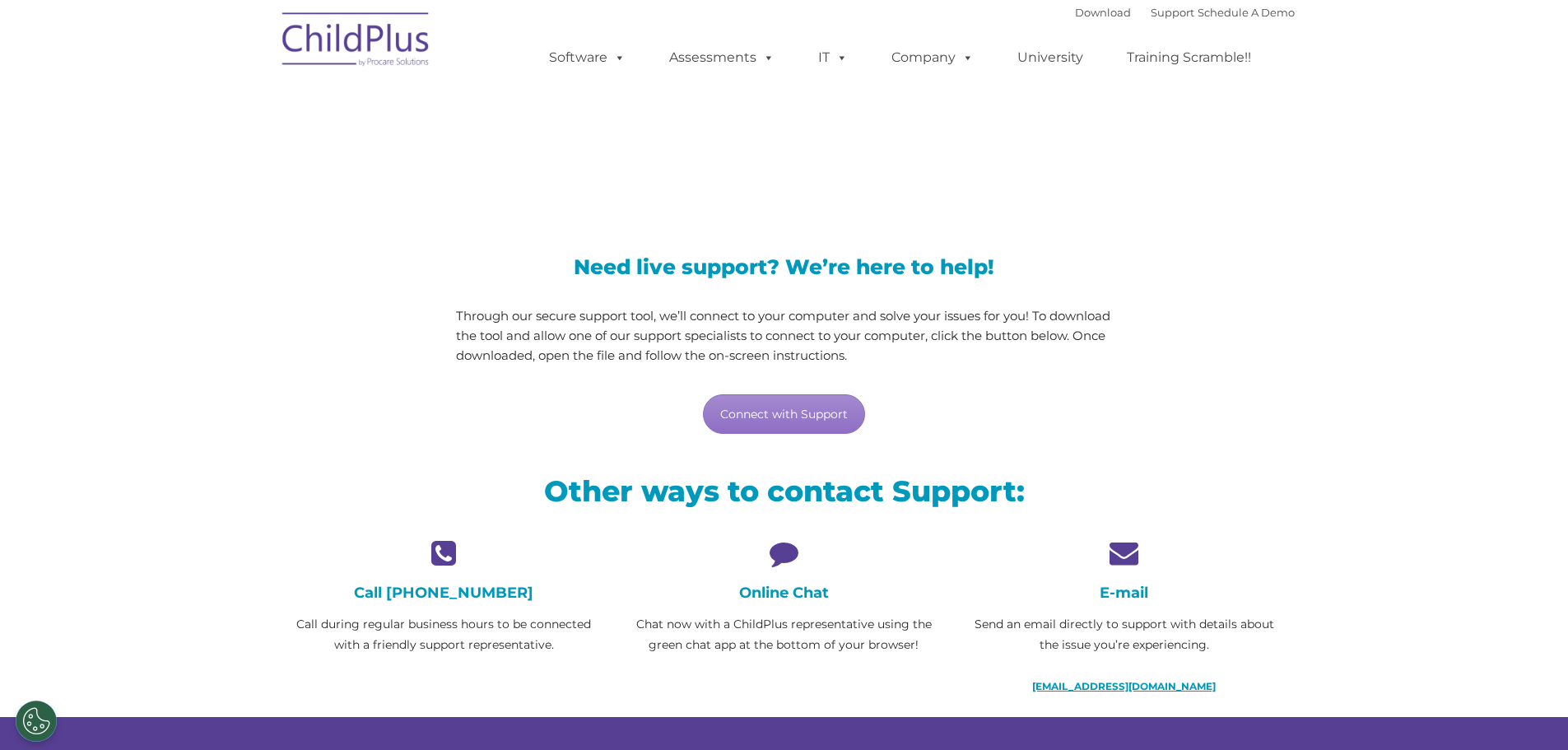
scroll to position [0, 0]
